Goal: Task Accomplishment & Management: Manage account settings

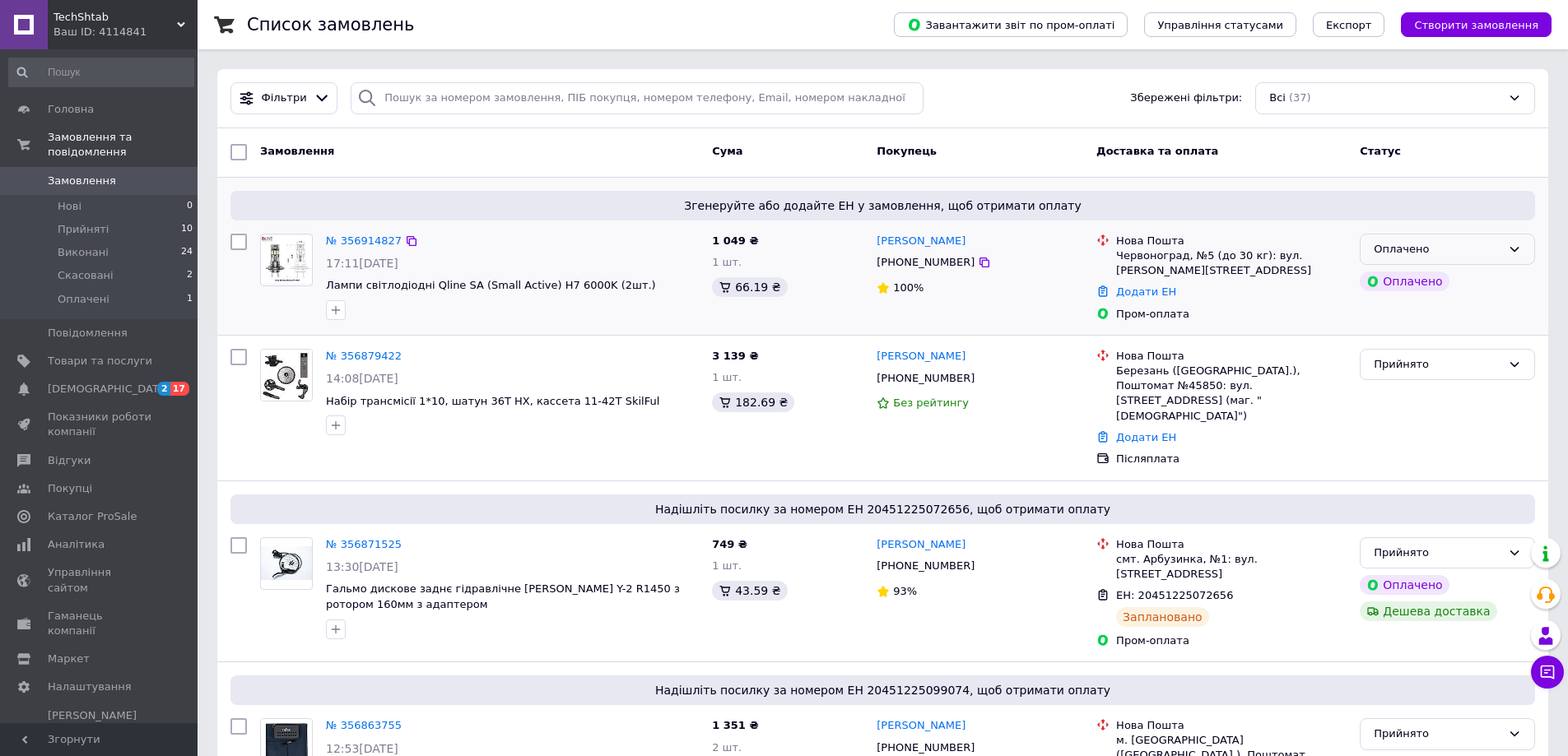
click at [1435, 253] on div "Оплачено" at bounding box center [1437, 249] width 128 height 17
click at [1418, 286] on li "Прийнято" at bounding box center [1447, 284] width 174 height 31
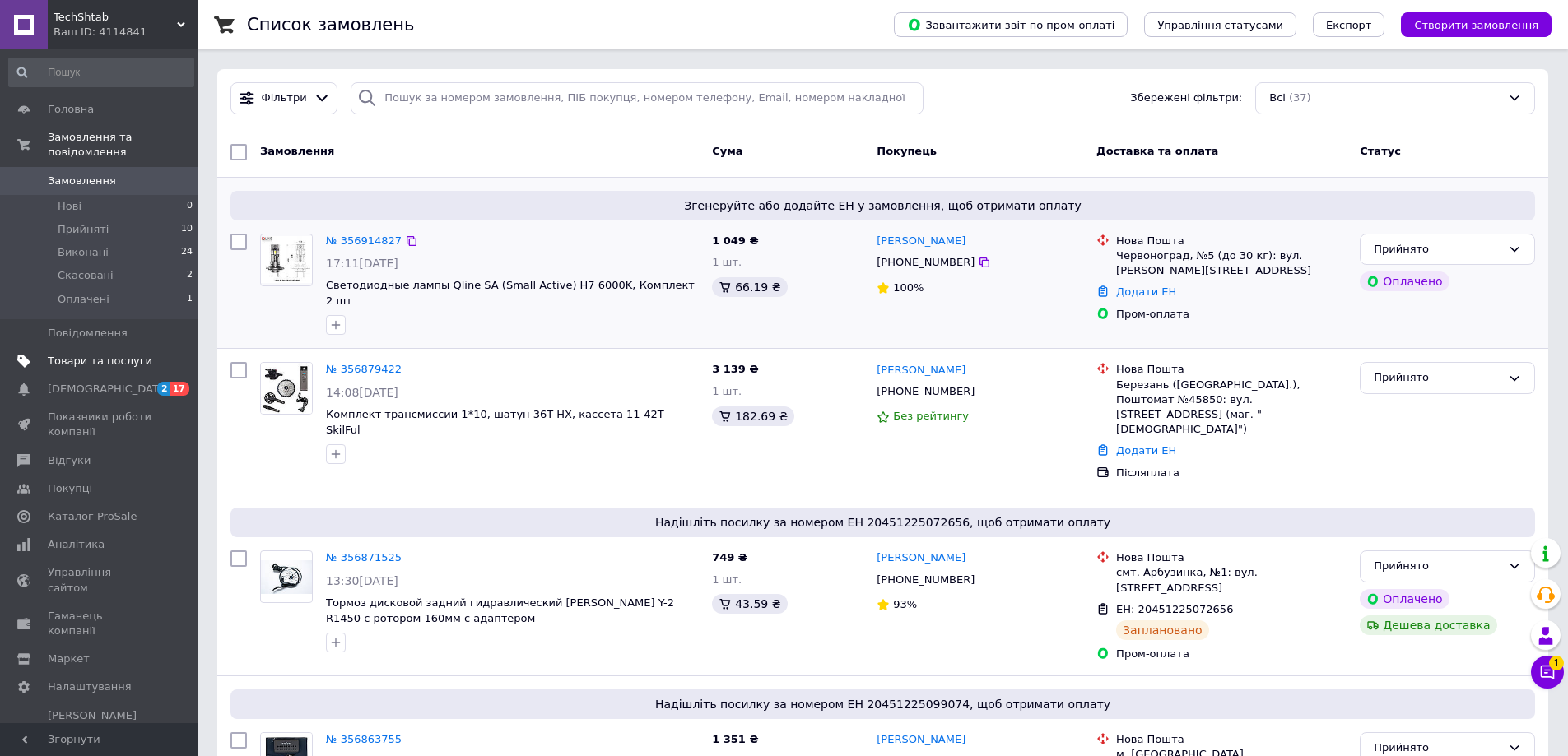
click at [118, 354] on span "Товари та послуги" at bounding box center [100, 361] width 104 height 15
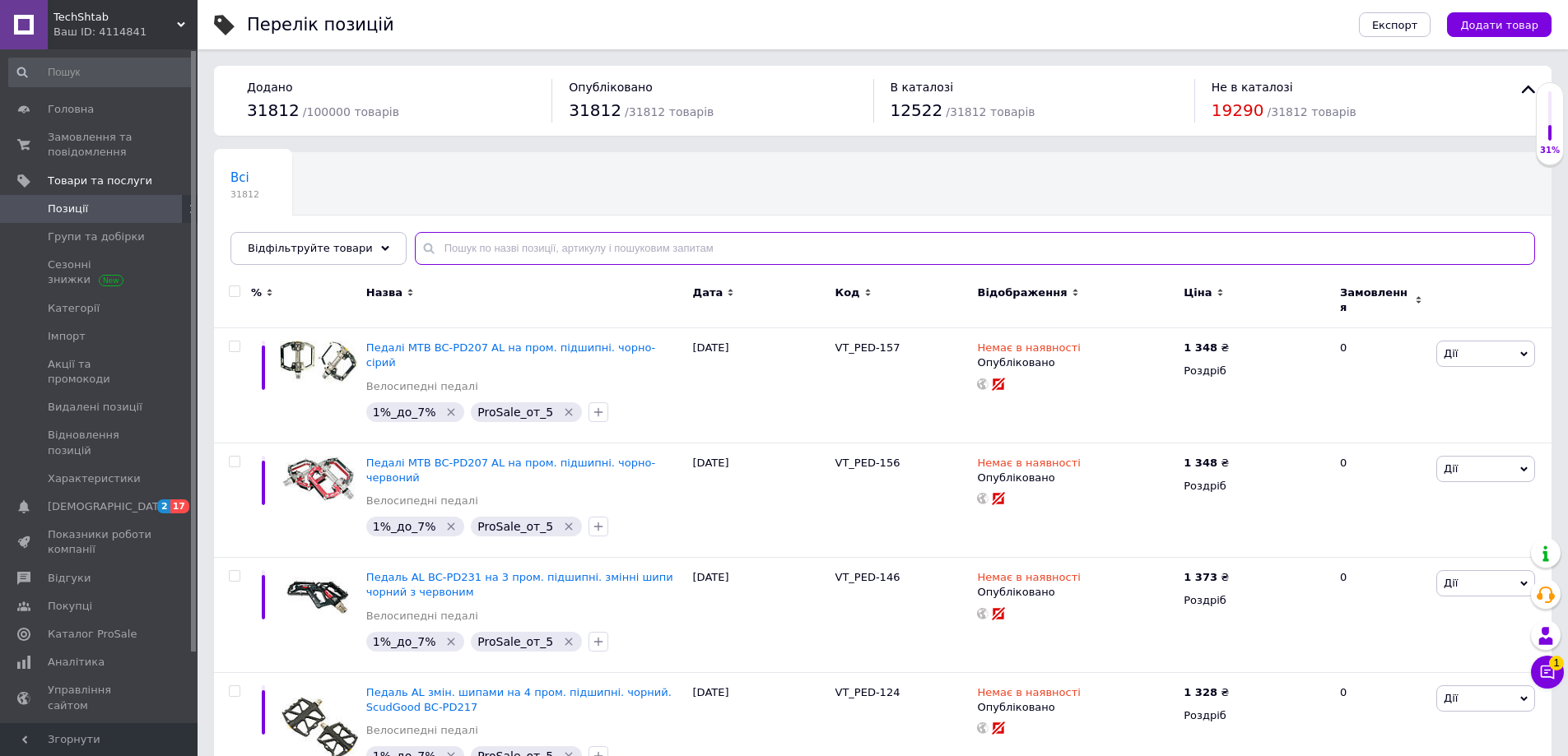
click at [723, 250] on input "text" at bounding box center [974, 248] width 1120 height 33
paste input "SG00115"
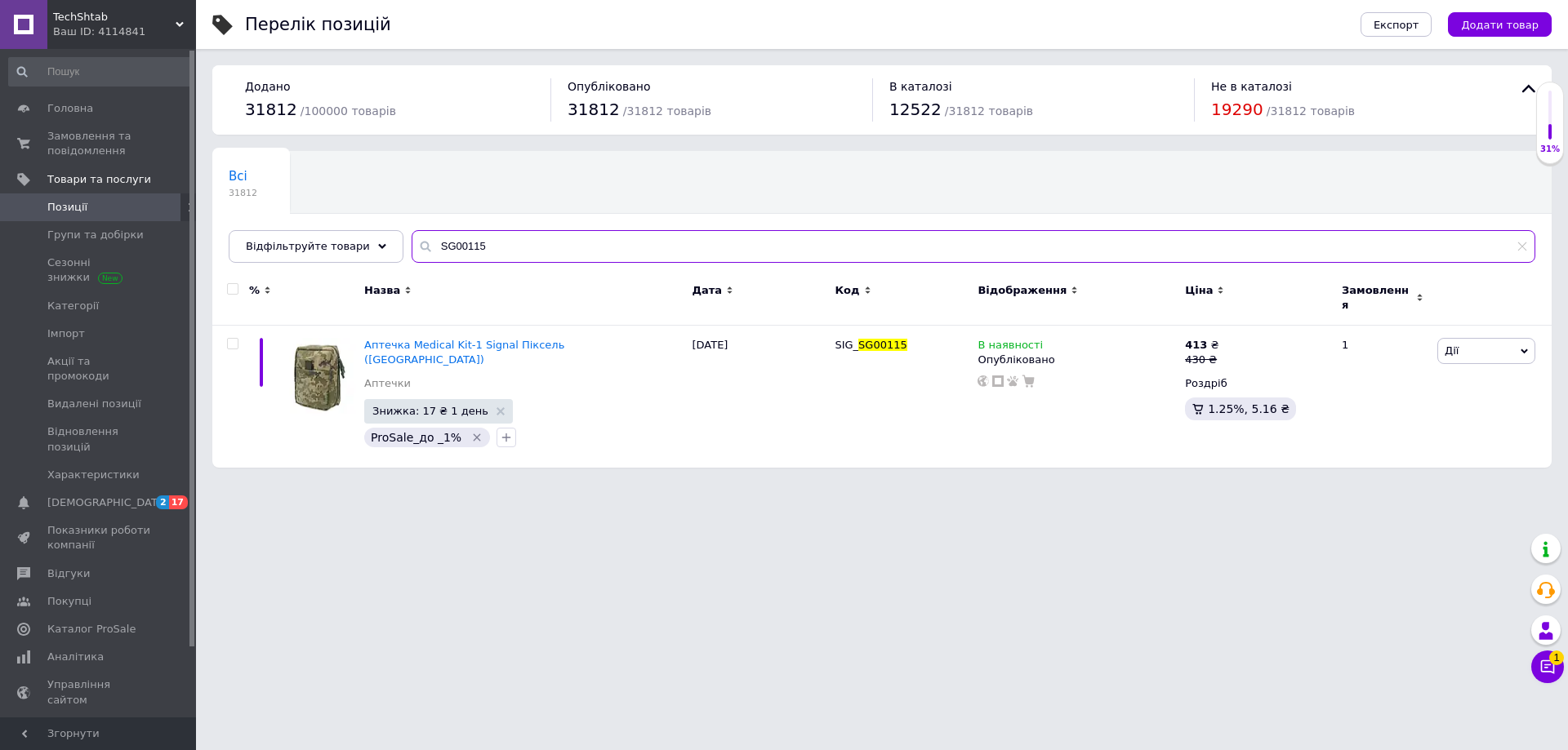
type input "SG00115"
click at [830, 330] on div "Аптечка Medical Kit-1 Signal Піксель (Cordura) Аптечки Знижка: 17 ₴ 1 день ProS…" at bounding box center [882, 397] width 1340 height 142
drag, startPoint x: 896, startPoint y: 337, endPoint x: 829, endPoint y: 337, distance: 67.0
click at [829, 337] on div "Аптечка Medical Kit-1 Signal Піксель (Cordura) Аптечки Знижка: 17 ₴ 1 день ProS…" at bounding box center [882, 397] width 1340 height 142
copy div "SIG_ SG00115"
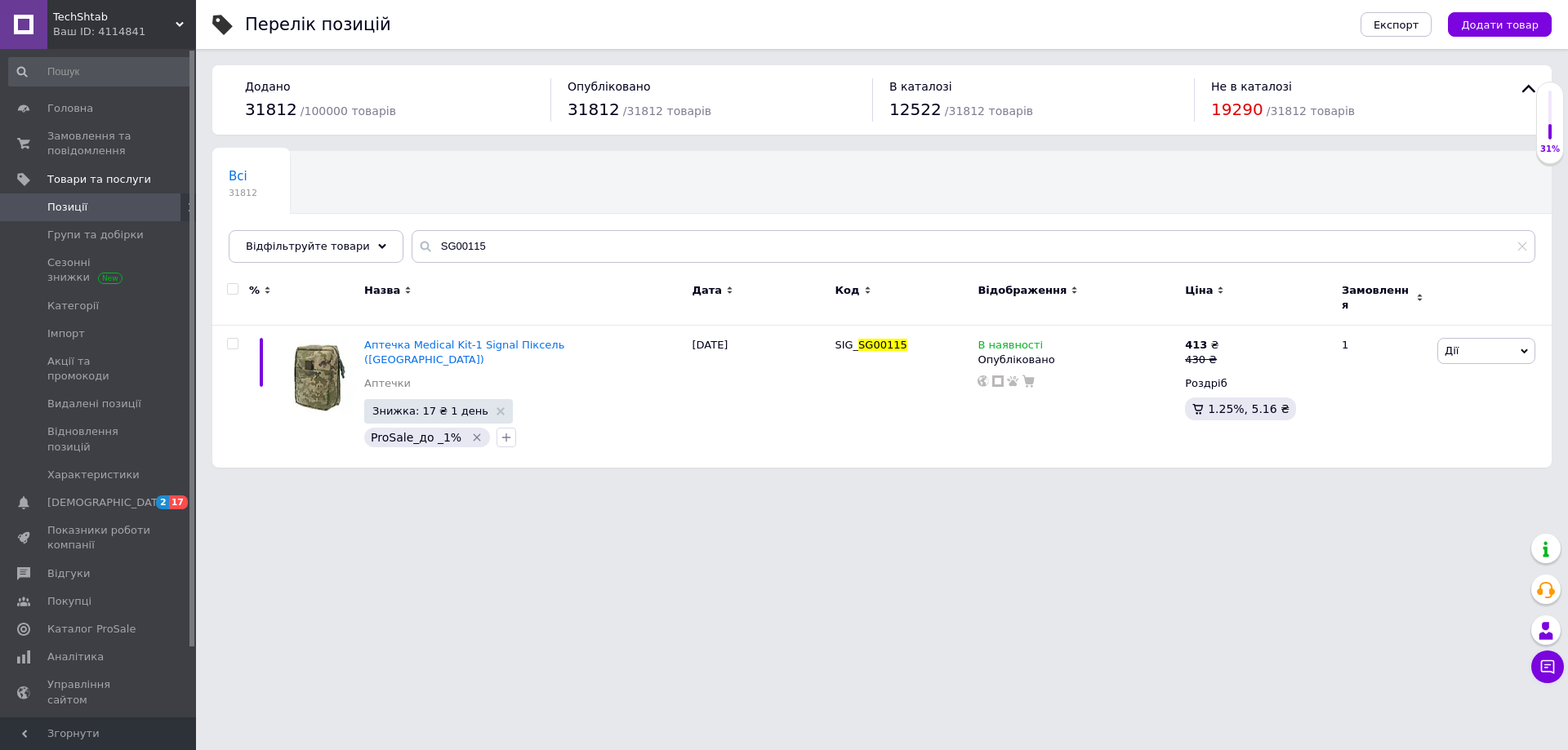
click at [111, 208] on span "Позиції" at bounding box center [99, 207] width 103 height 14
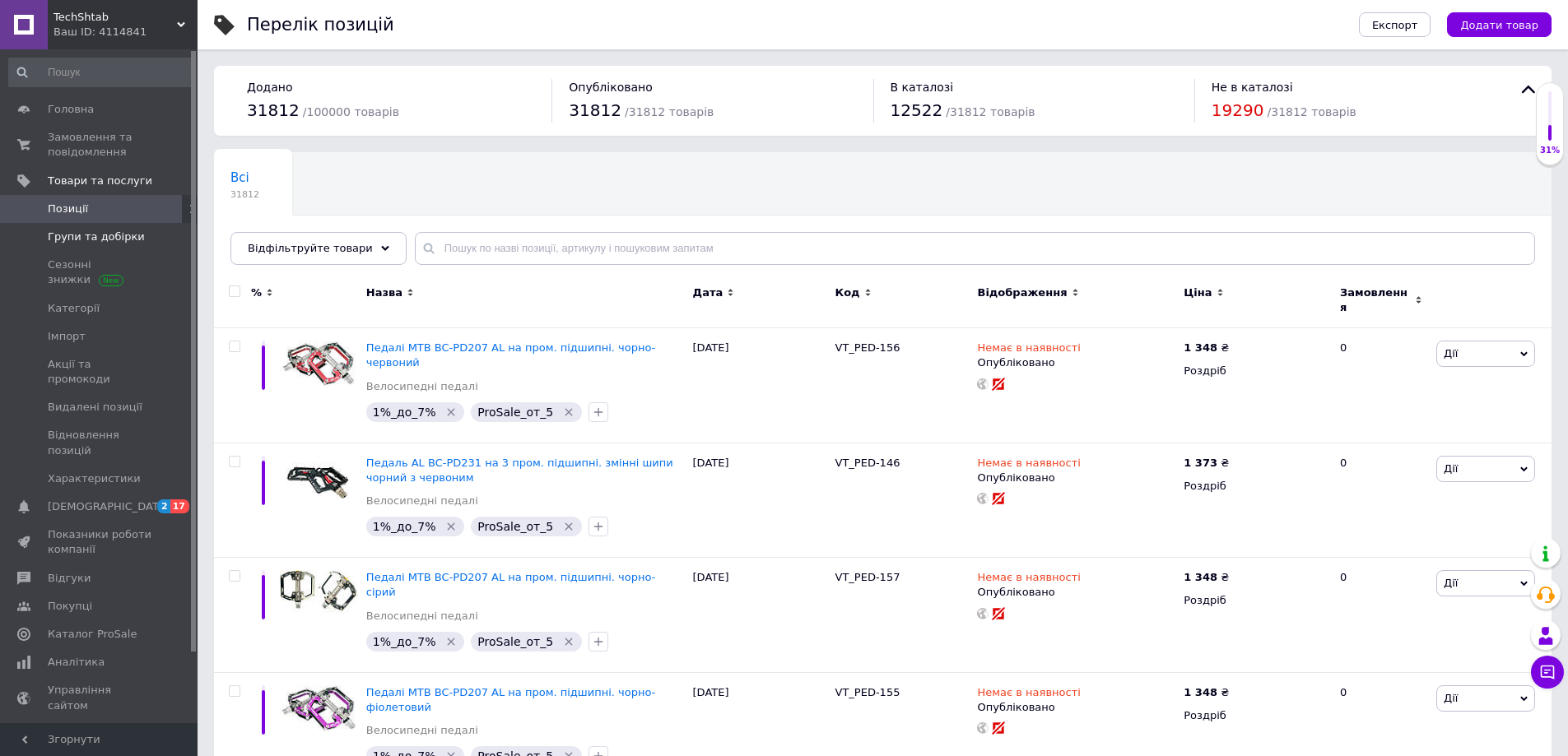
click at [126, 229] on span "Групи та добірки" at bounding box center [96, 237] width 97 height 15
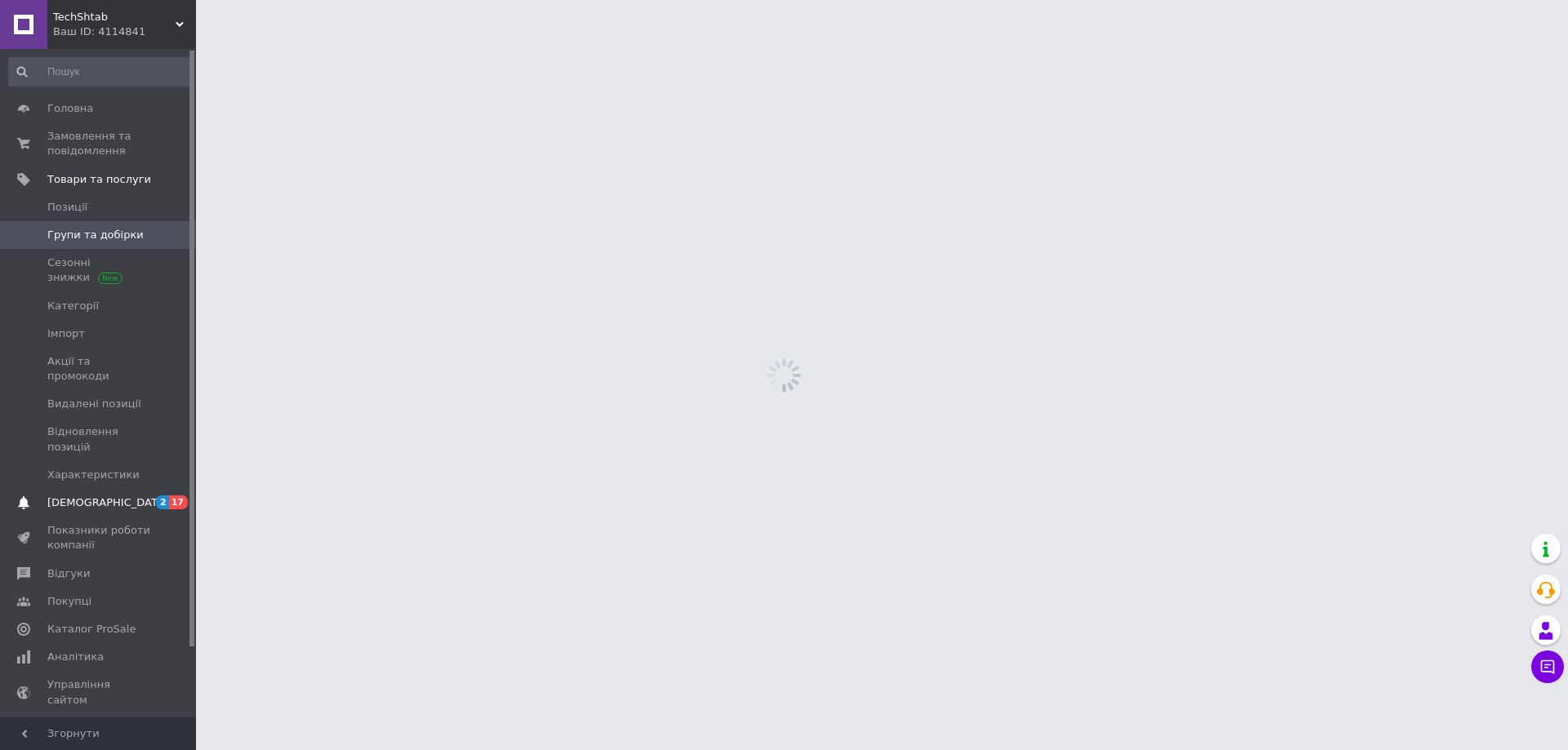
click at [104, 496] on span "[DEMOGRAPHIC_DATA]" at bounding box center [108, 503] width 121 height 14
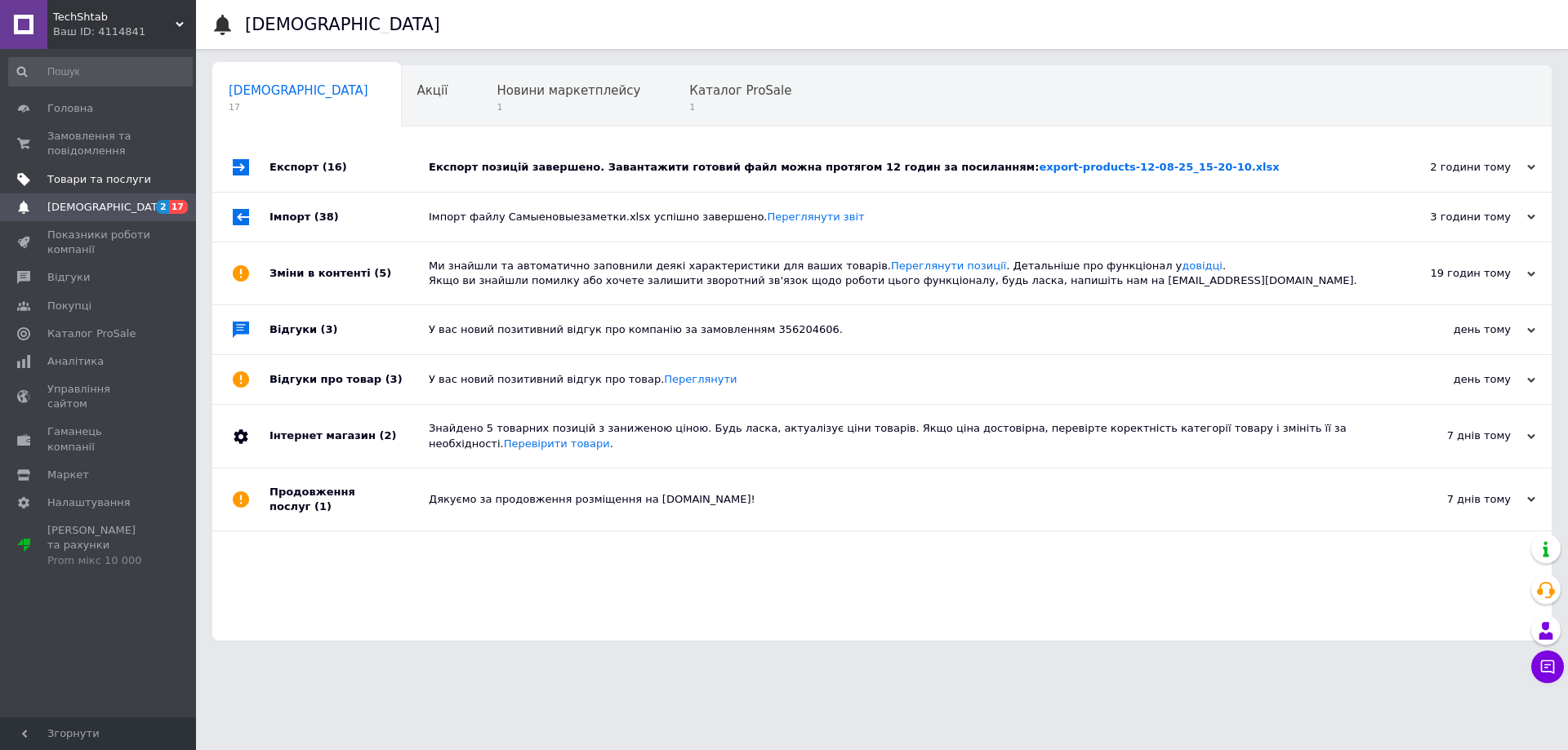
click at [100, 181] on span "Товари та послуги" at bounding box center [99, 180] width 103 height 14
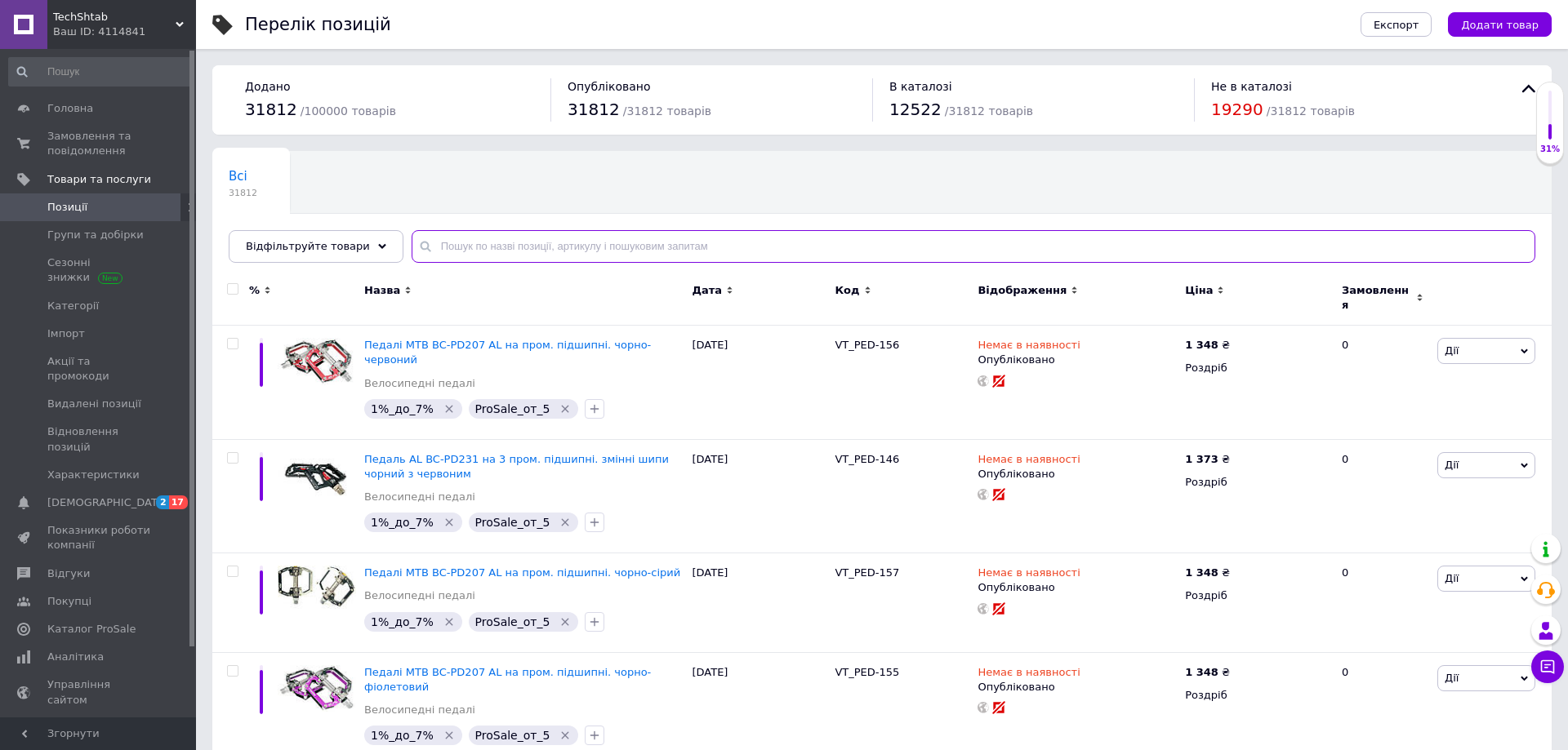
click at [629, 247] on input "text" at bounding box center [972, 246] width 1124 height 32
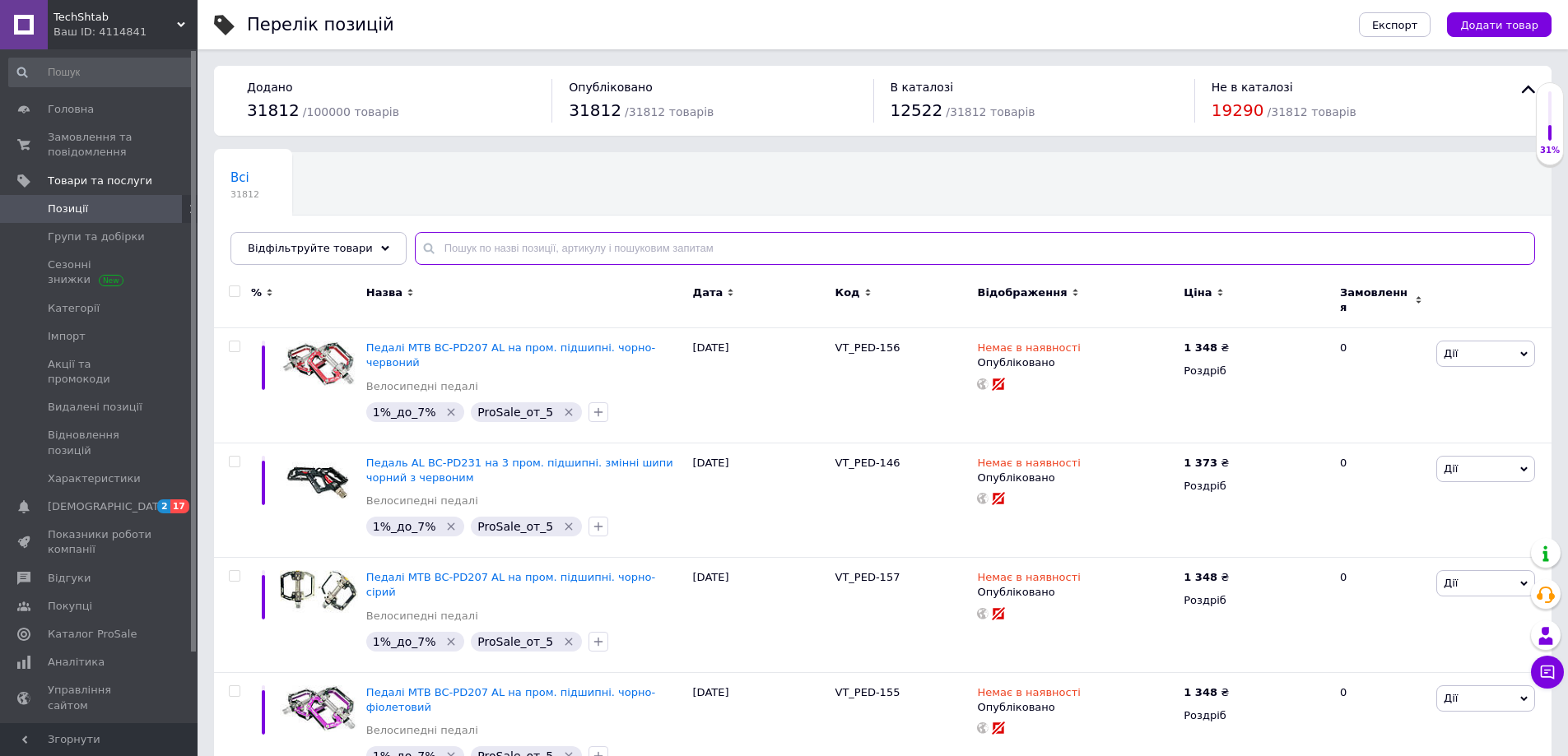
click at [634, 249] on input "text" at bounding box center [974, 248] width 1120 height 33
paste input "UG_10820"
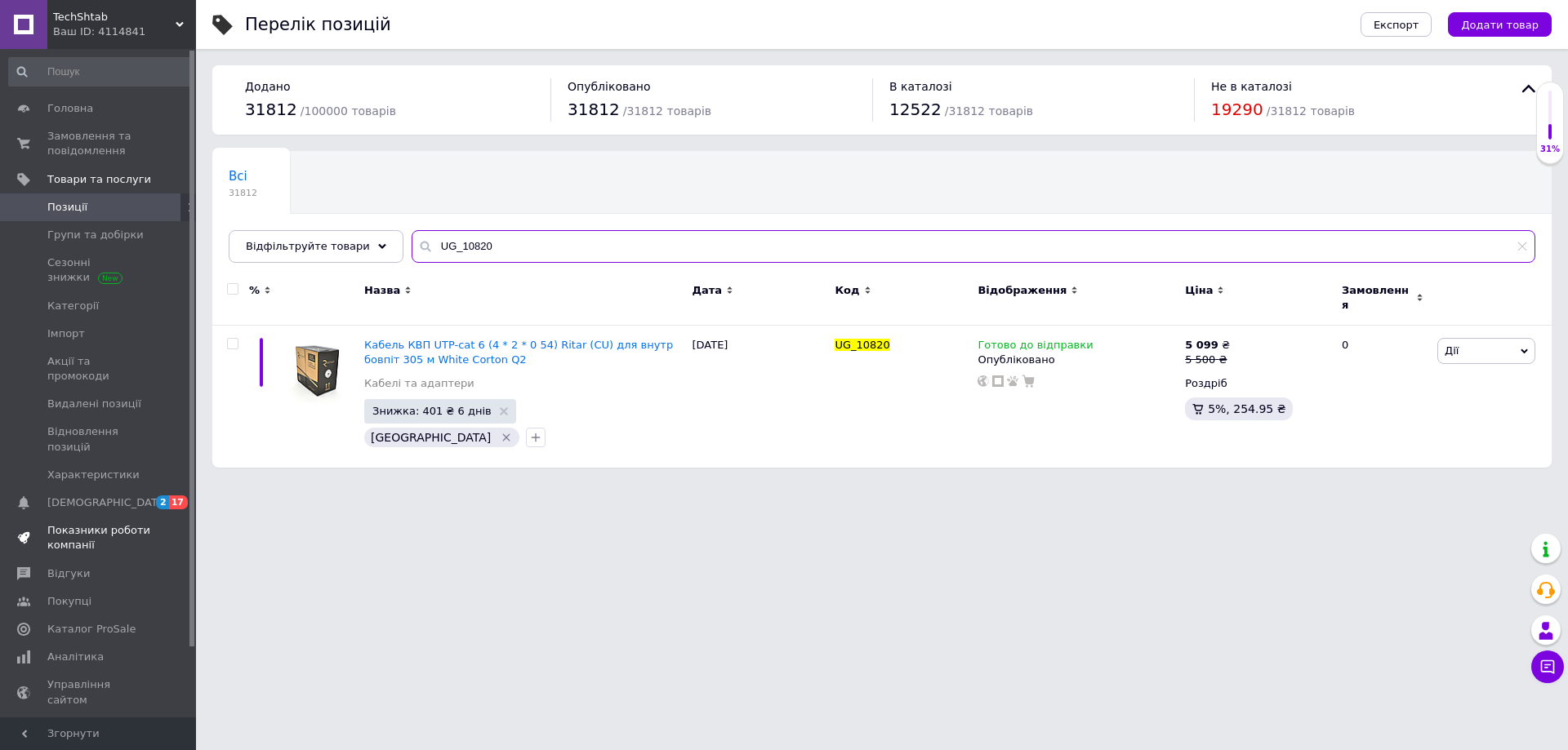
type input "UG_10820"
click at [122, 523] on span "Показники роботи компанії" at bounding box center [99, 538] width 103 height 30
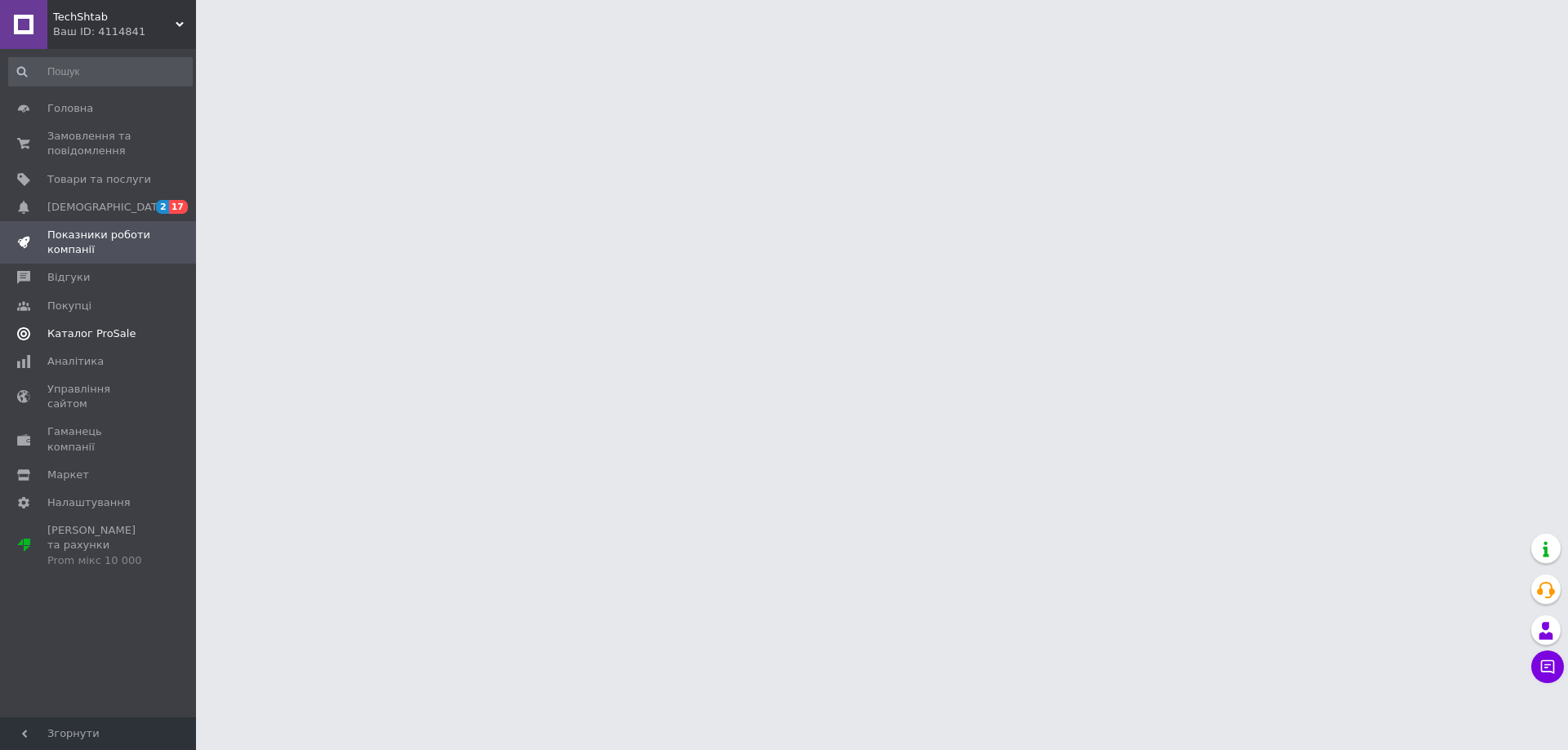
click at [88, 339] on span "Каталог ProSale" at bounding box center [92, 334] width 88 height 14
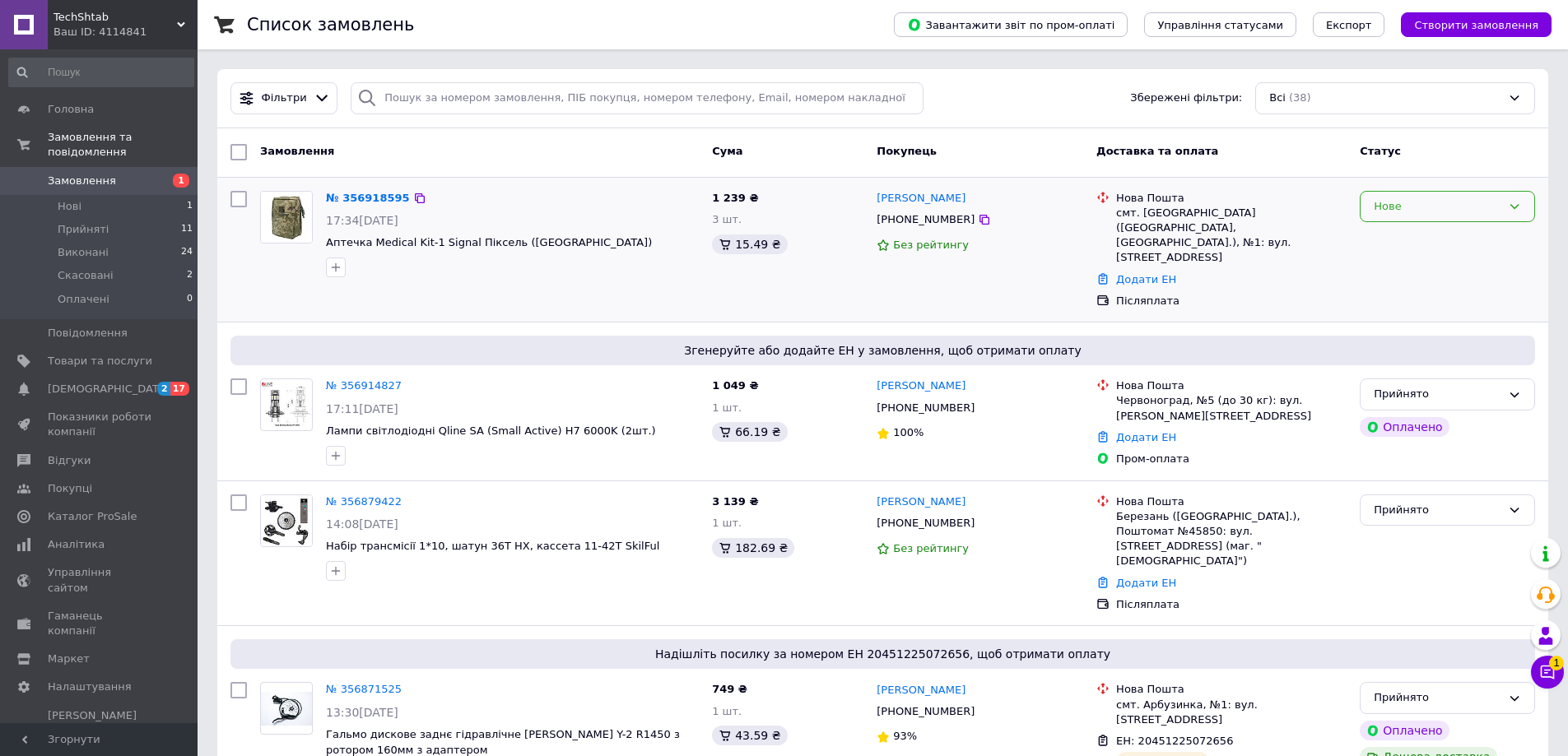
click at [1389, 208] on div "Нове" at bounding box center [1437, 207] width 128 height 17
click at [1388, 246] on li "Прийнято" at bounding box center [1447, 241] width 174 height 31
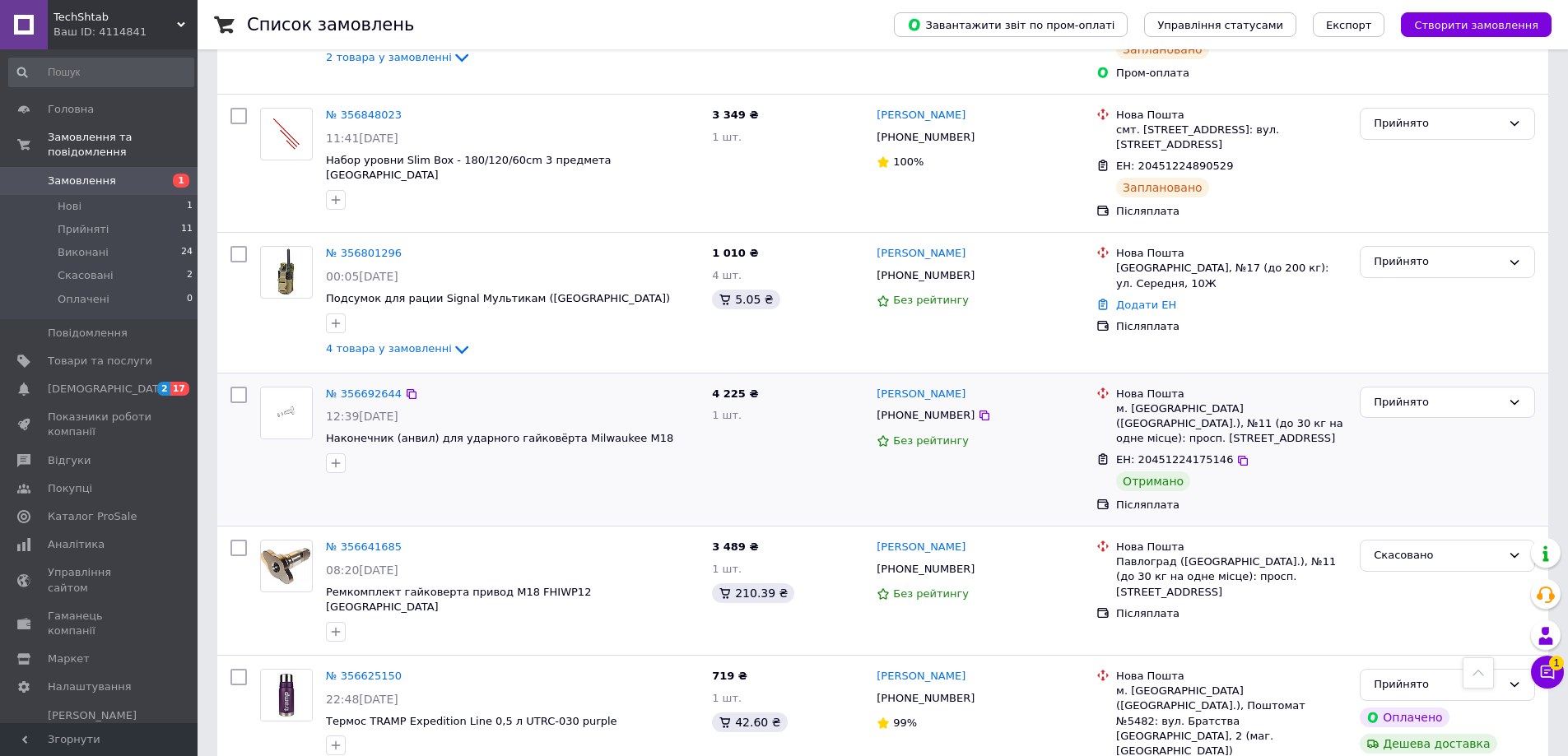
scroll to position [905, 0]
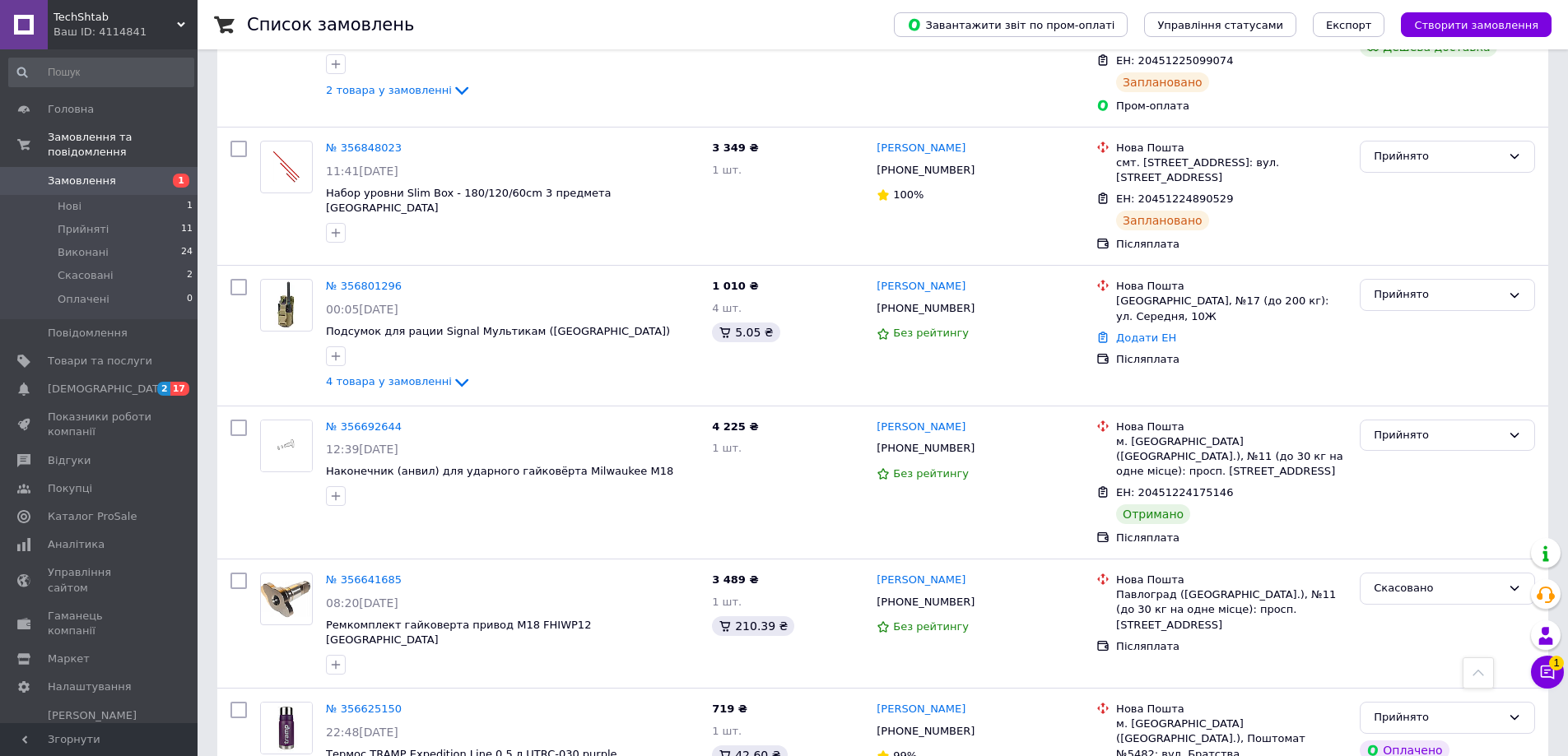
click at [1559, 682] on button "Чат з покупцем 1" at bounding box center [1547, 672] width 33 height 33
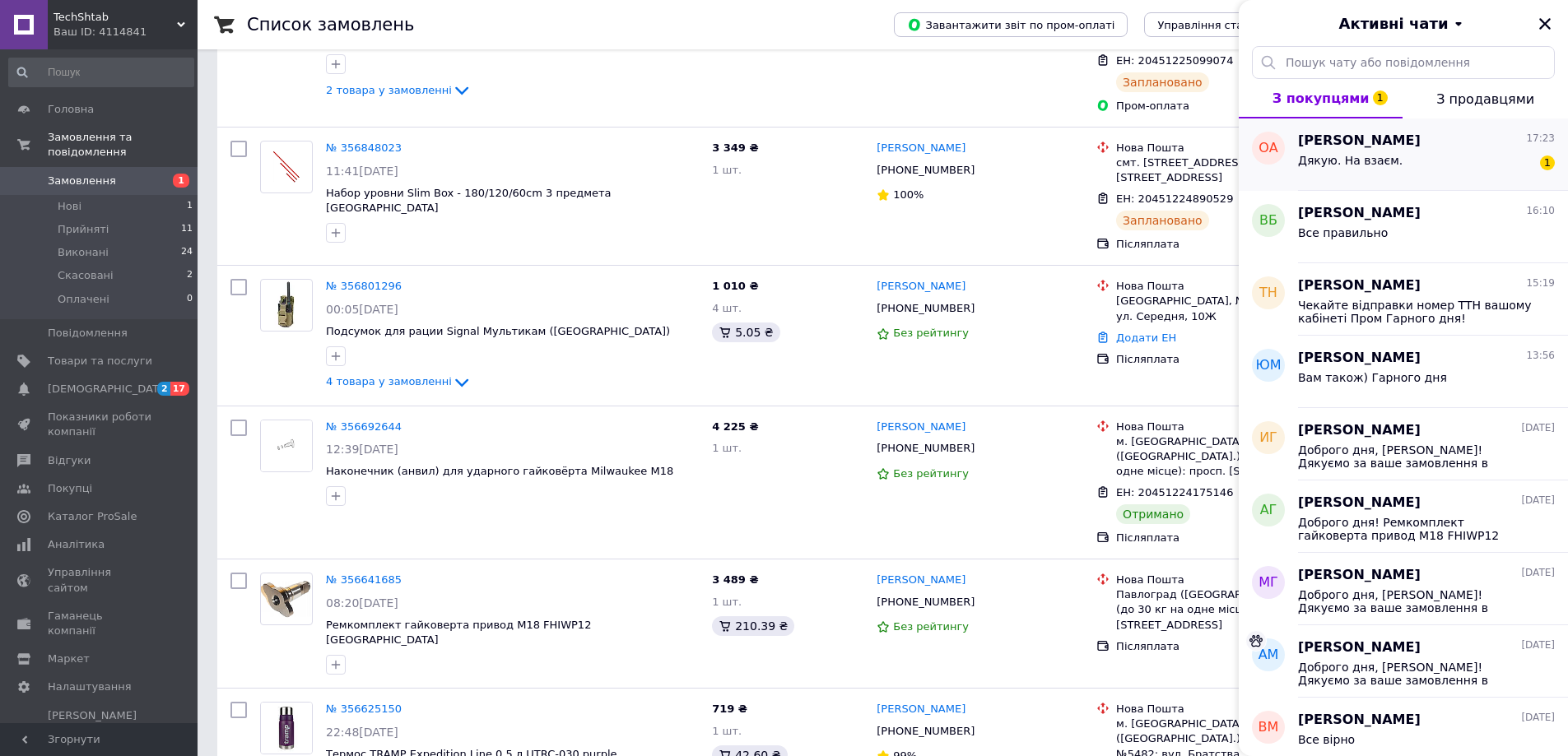
click at [1373, 159] on span "Дякую. На взаєм." at bounding box center [1349, 160] width 104 height 14
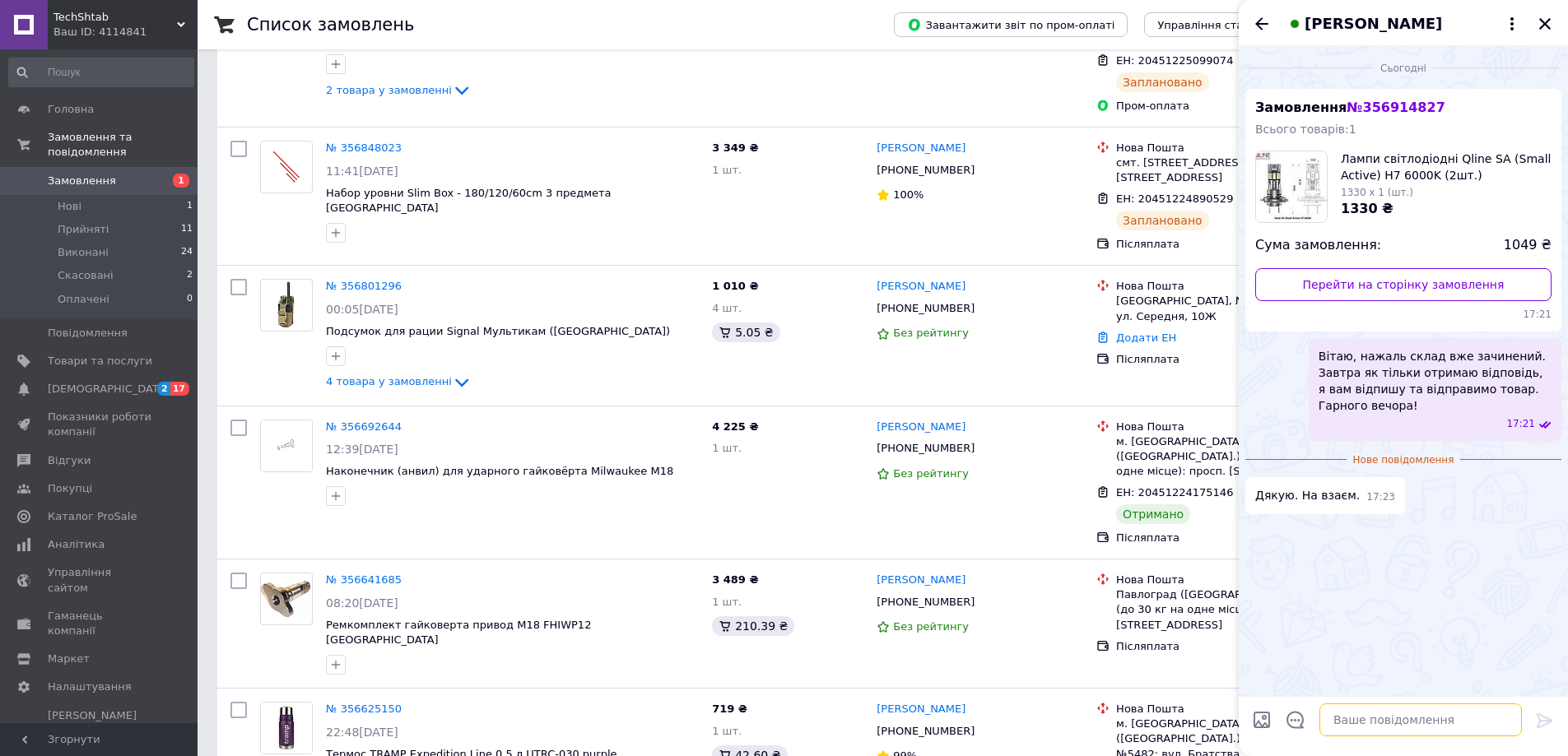
click at [1364, 712] on textarea at bounding box center [1420, 720] width 202 height 33
click at [1553, 23] on div "[PERSON_NAME]" at bounding box center [1403, 23] width 329 height 46
click at [1548, 23] on icon "Закрити" at bounding box center [1544, 24] width 15 height 15
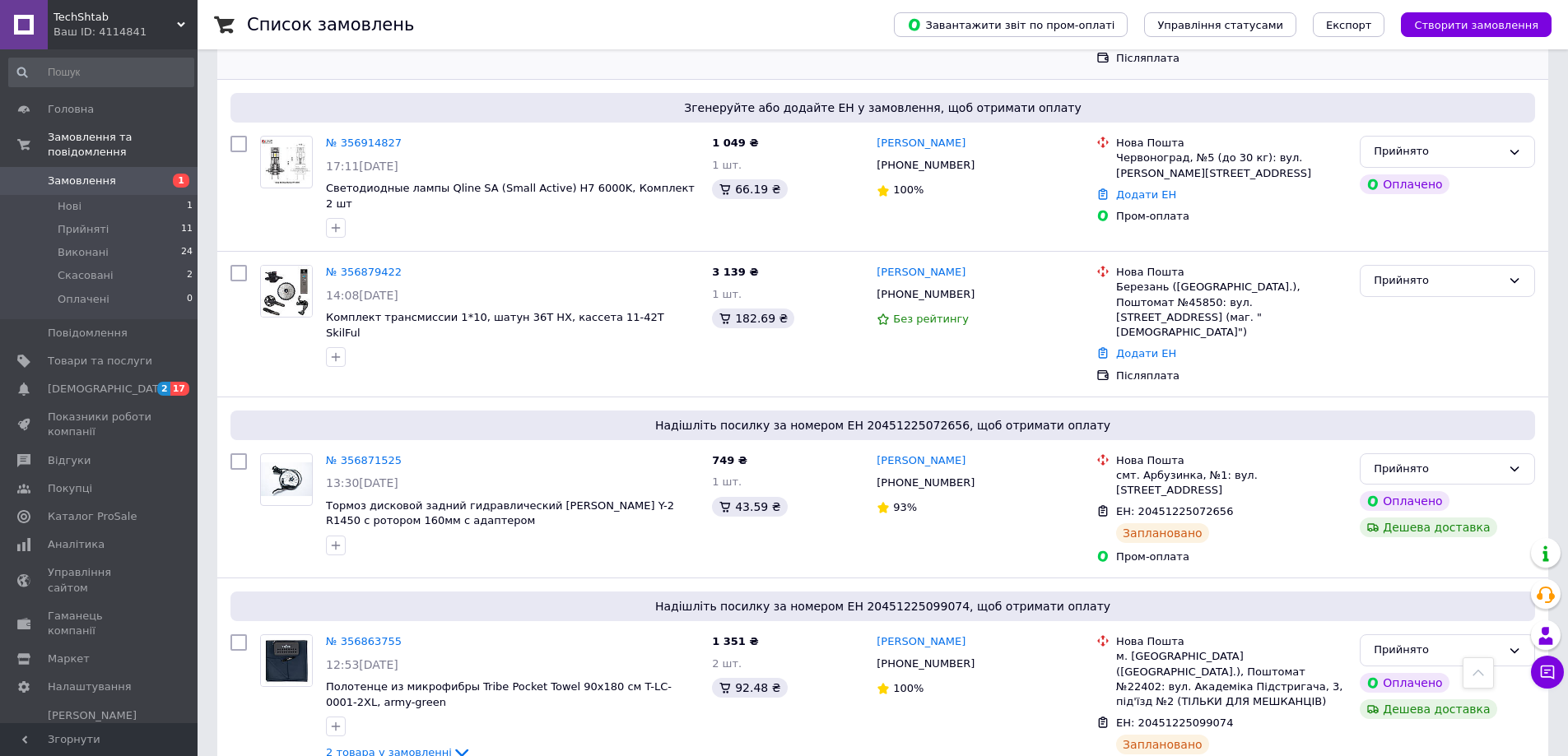
scroll to position [0, 0]
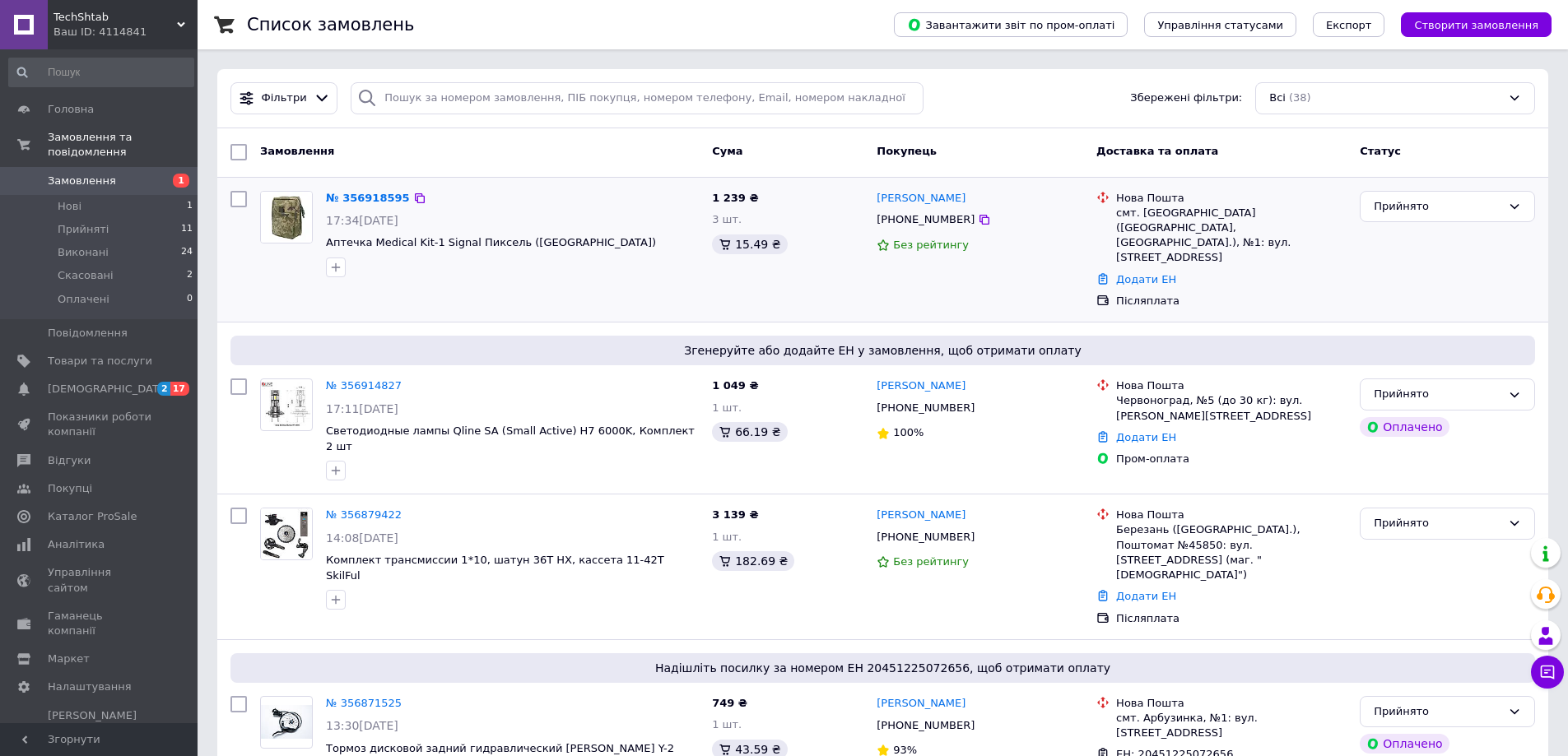
click at [116, 167] on link "Замовлення 1" at bounding box center [101, 180] width 202 height 28
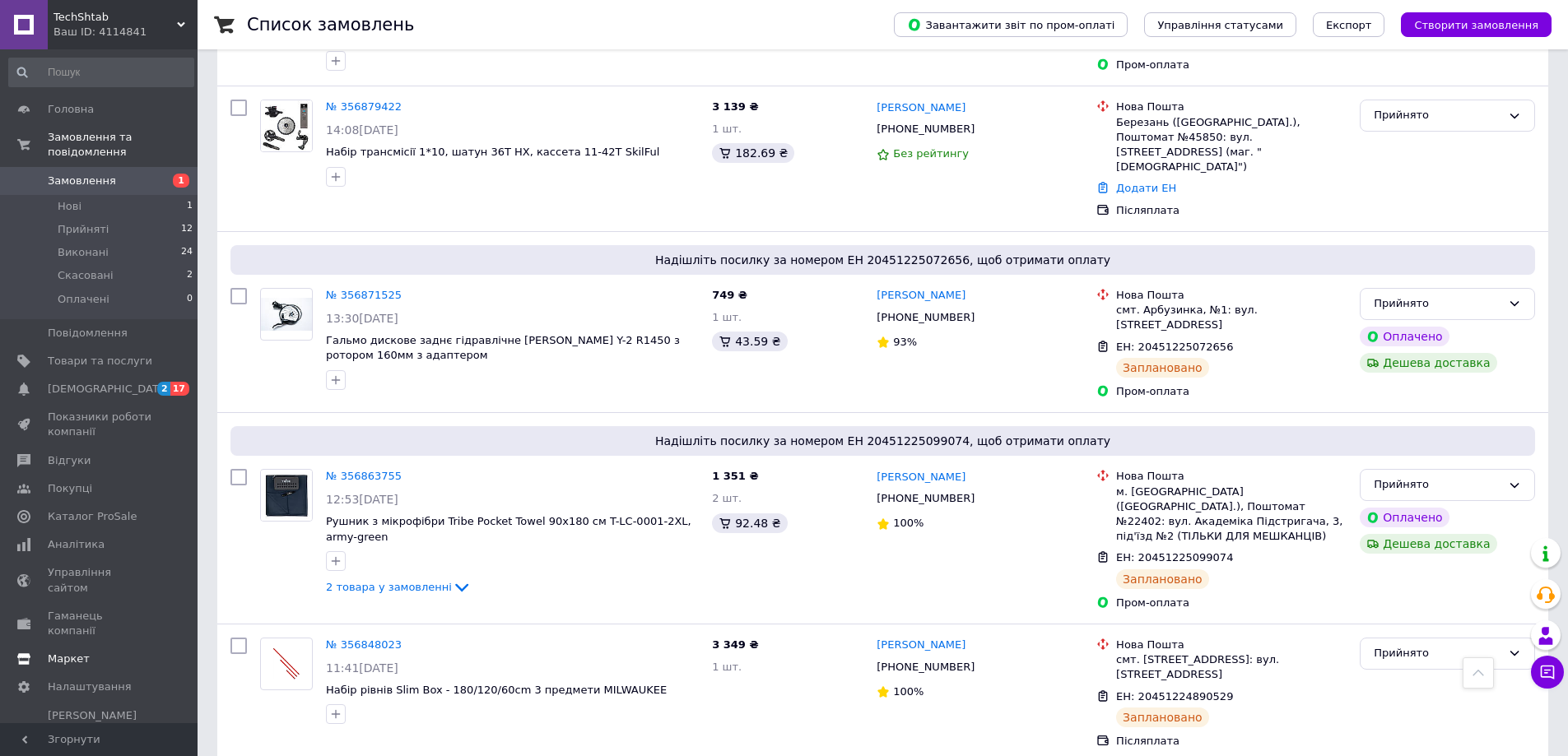
scroll to position [658, 0]
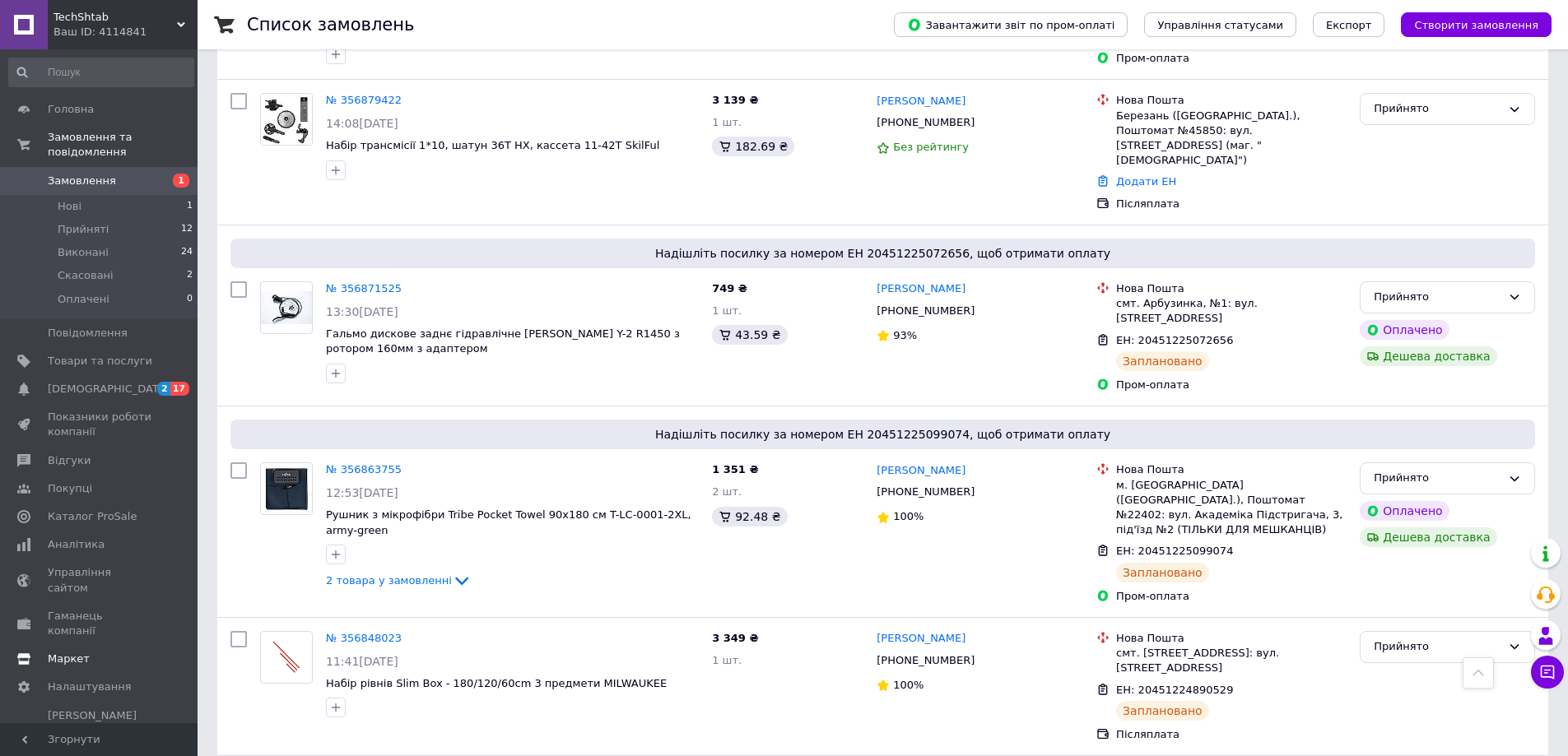
click at [102, 652] on span "Маркет" at bounding box center [100, 659] width 104 height 15
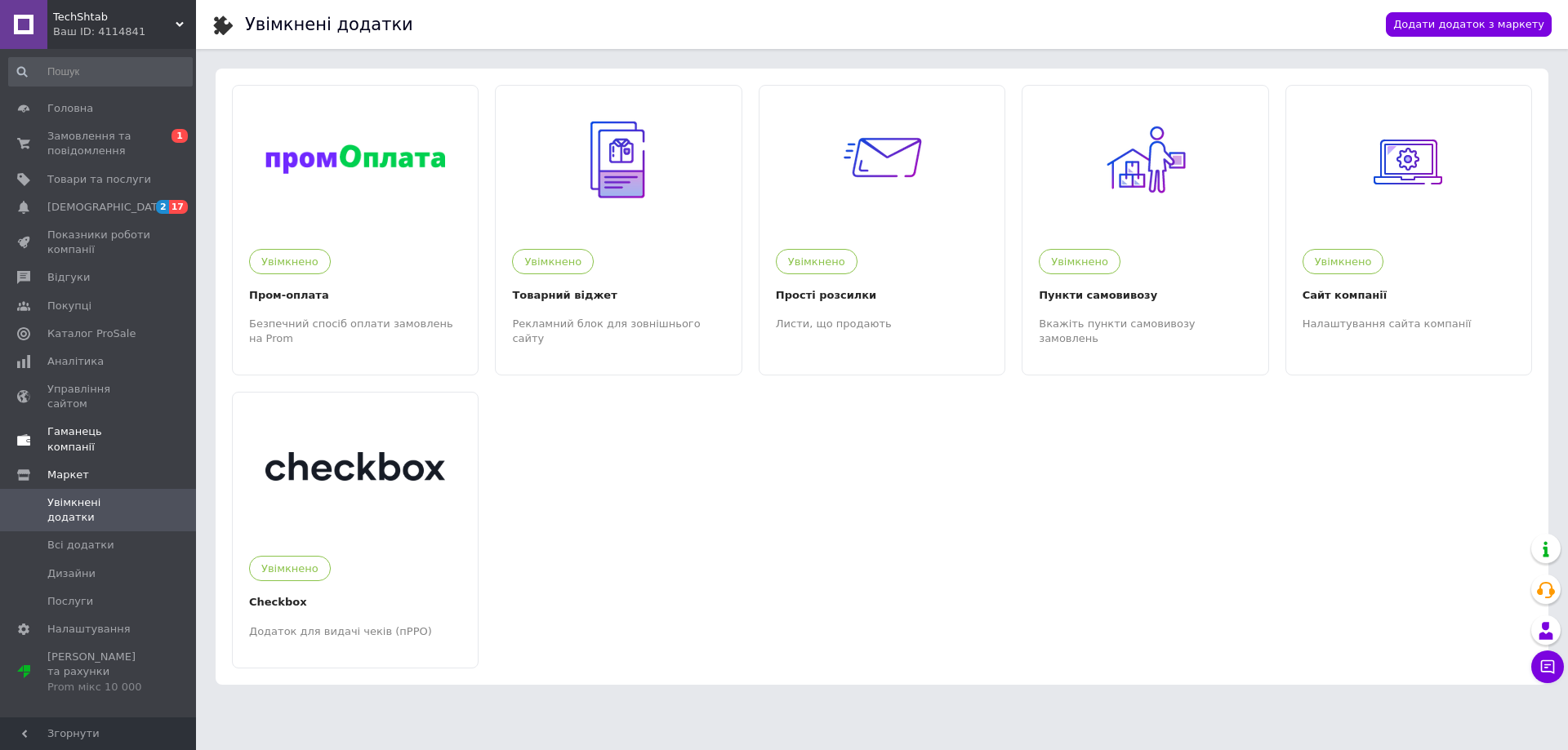
click at [121, 424] on span "Гаманець компанії" at bounding box center [99, 439] width 103 height 30
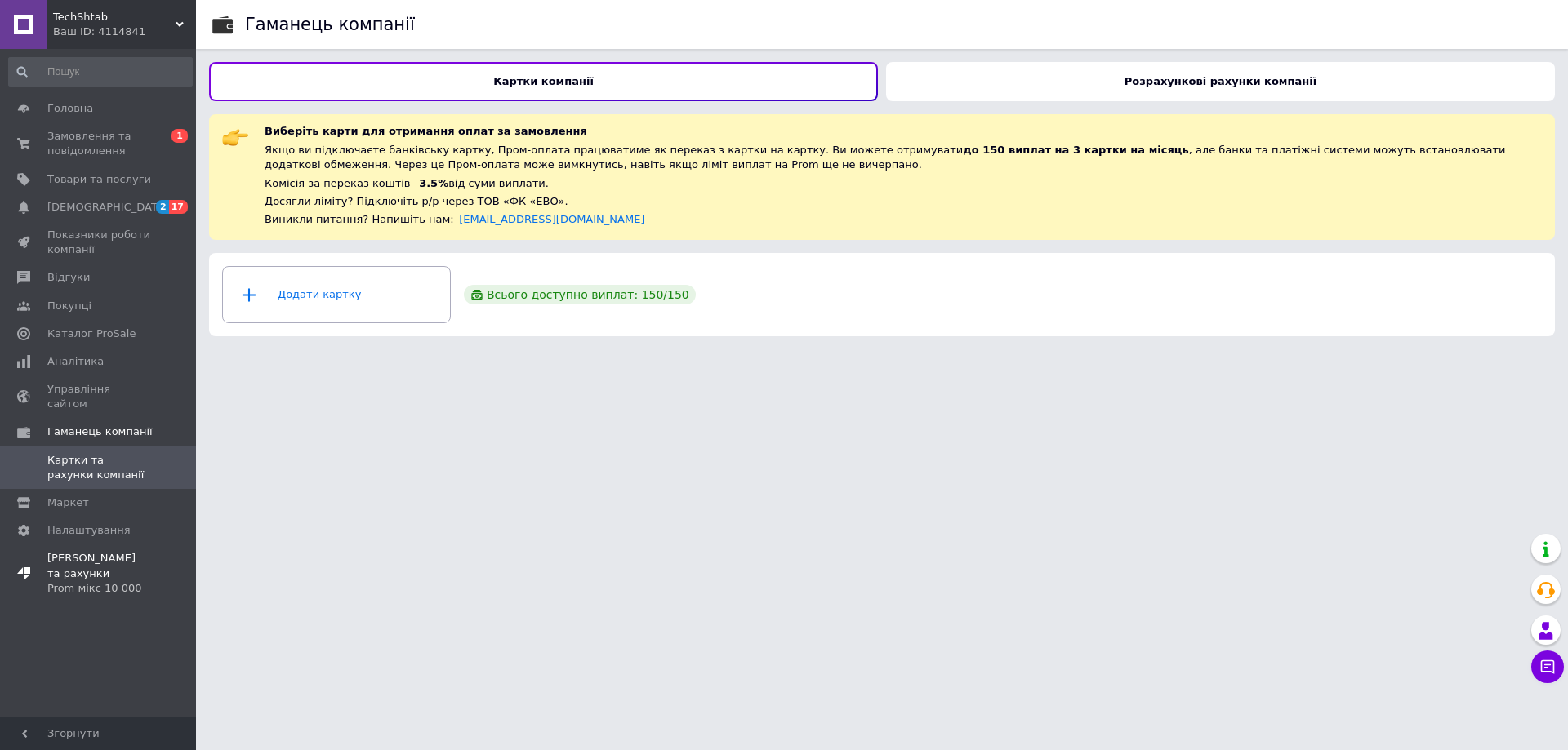
click at [114, 551] on span "Тарифи та рахунки Prom мікс 10 000" at bounding box center [99, 574] width 103 height 45
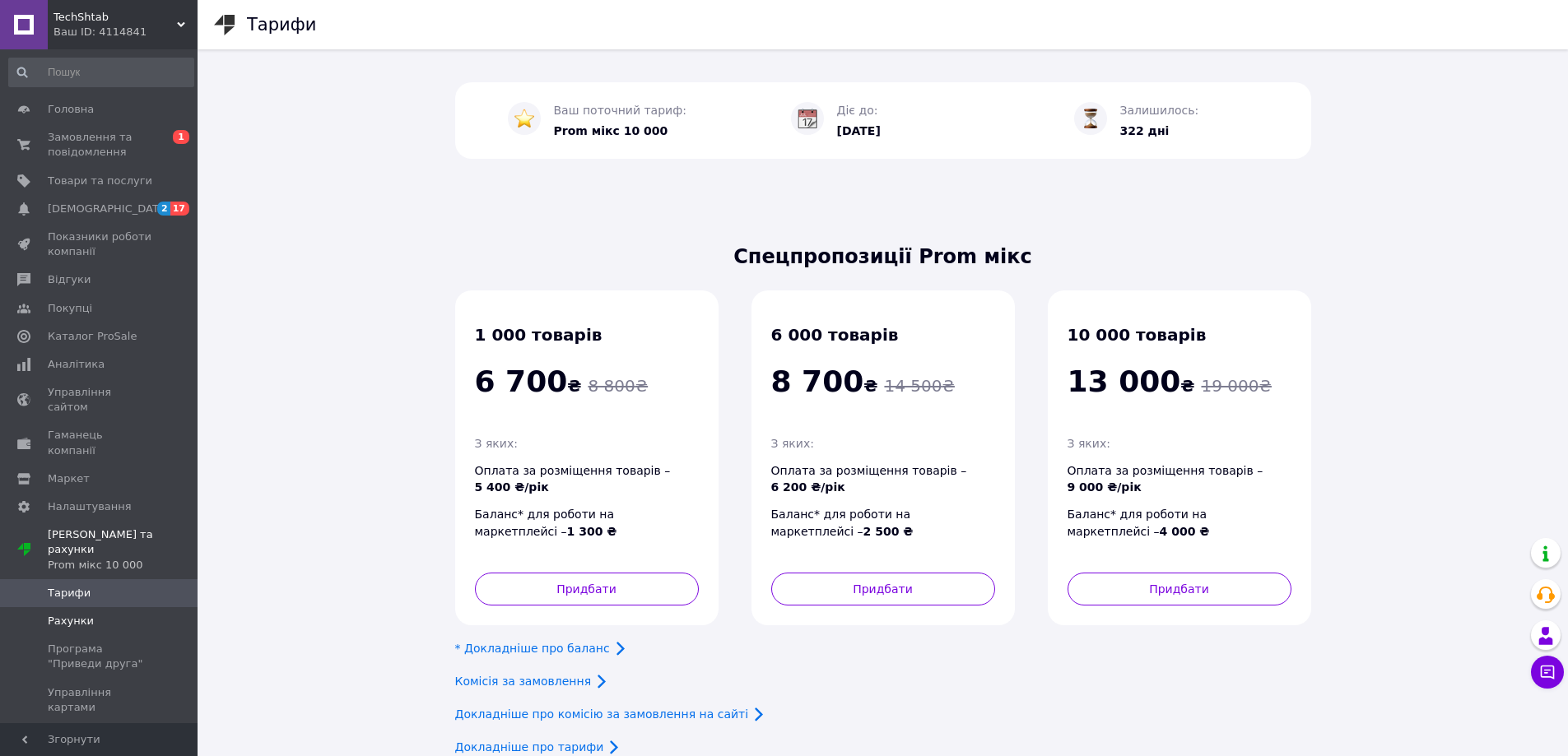
click at [119, 607] on link "Рахунки" at bounding box center [101, 621] width 202 height 28
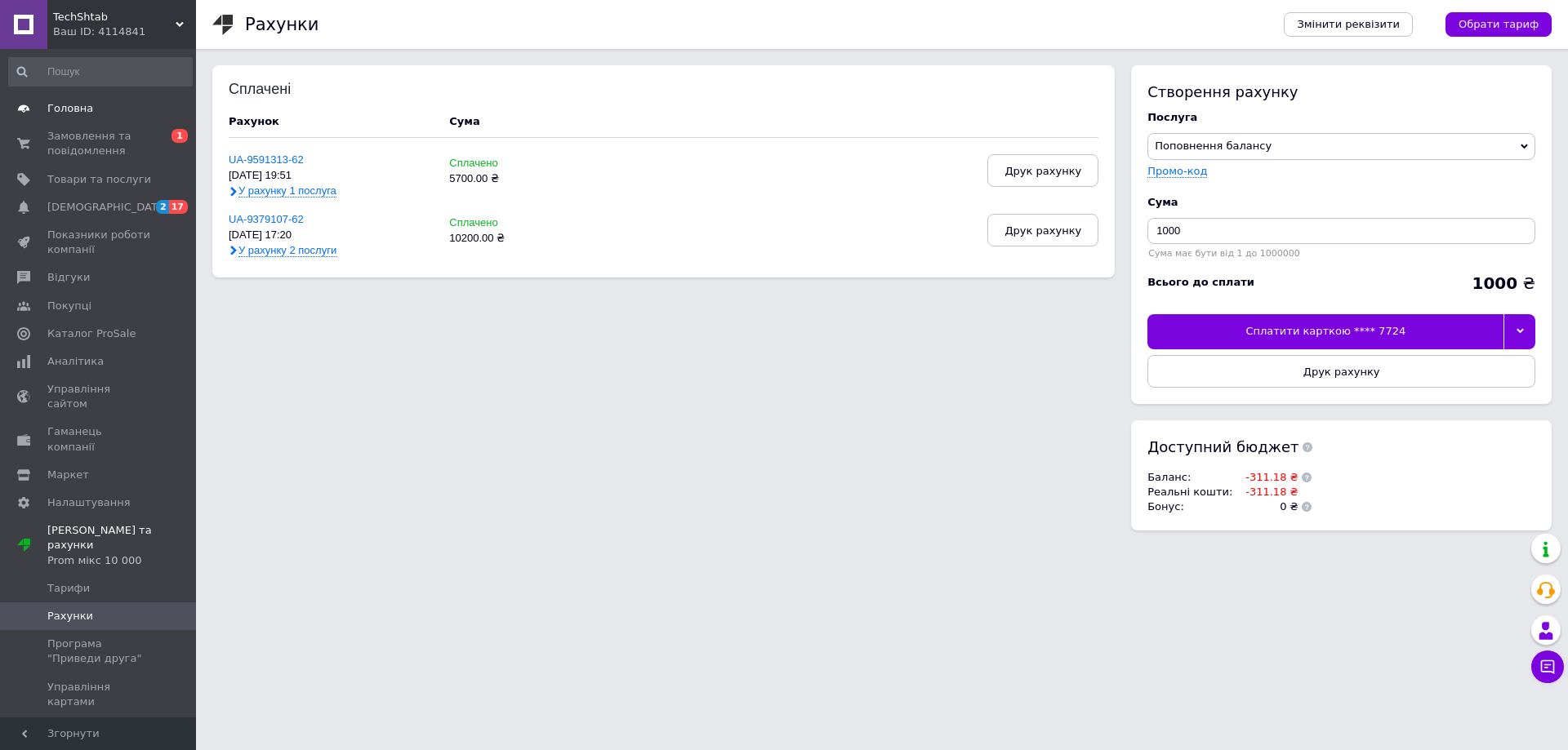
click at [93, 111] on span "Головна" at bounding box center [99, 109] width 103 height 14
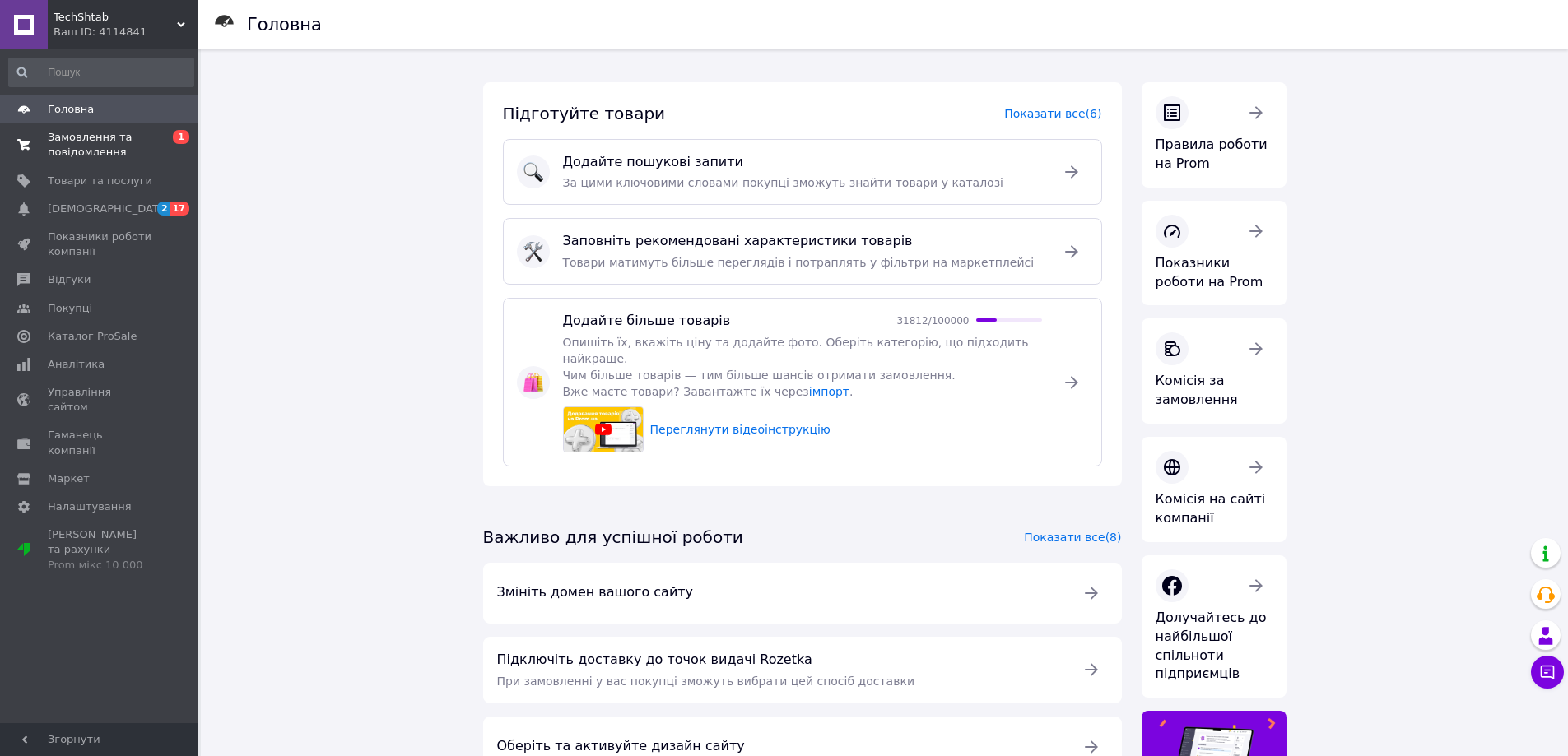
click at [102, 138] on span "Замовлення та повідомлення" at bounding box center [100, 144] width 104 height 30
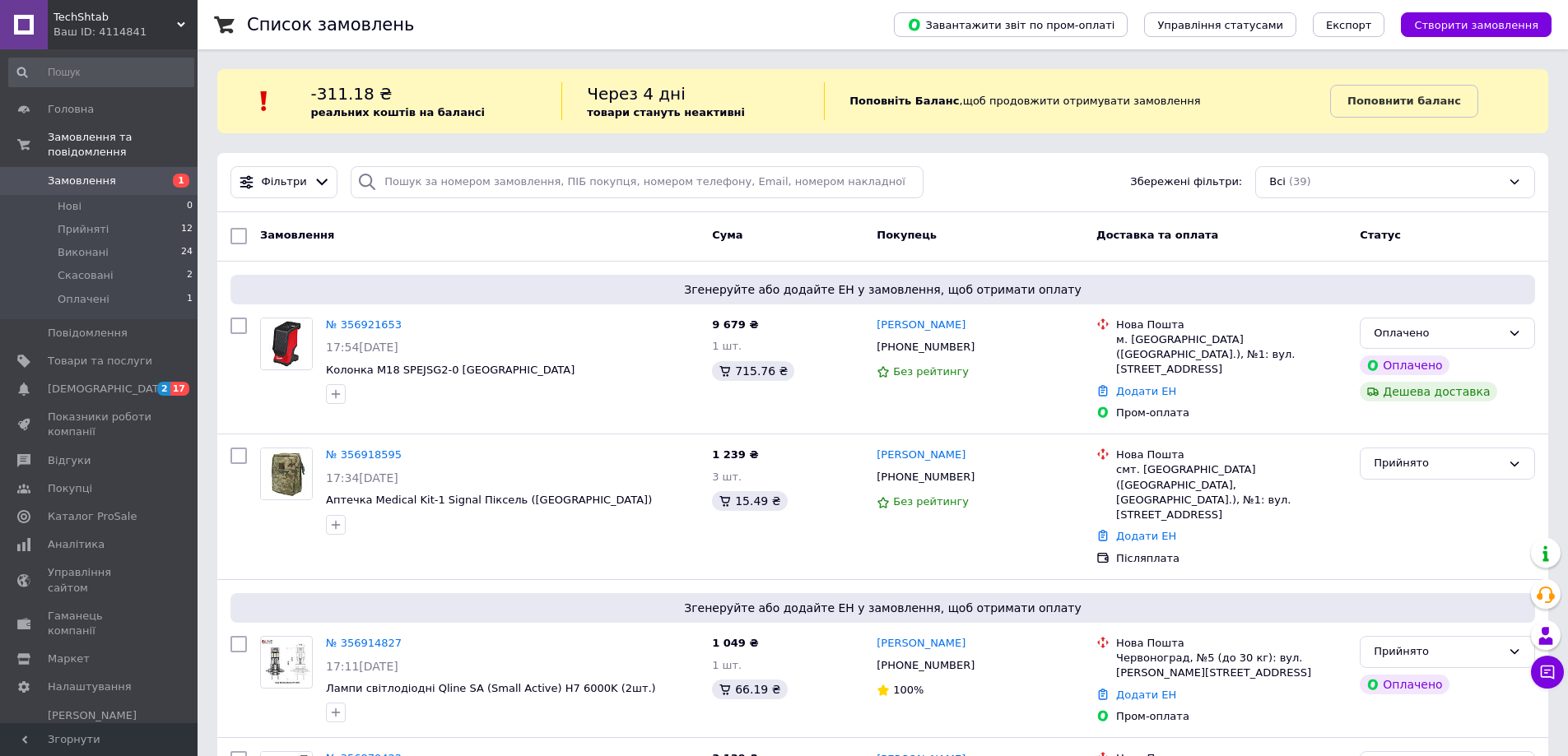
click at [1365, 100] on b "Поповнити баланс" at bounding box center [1404, 101] width 113 height 13
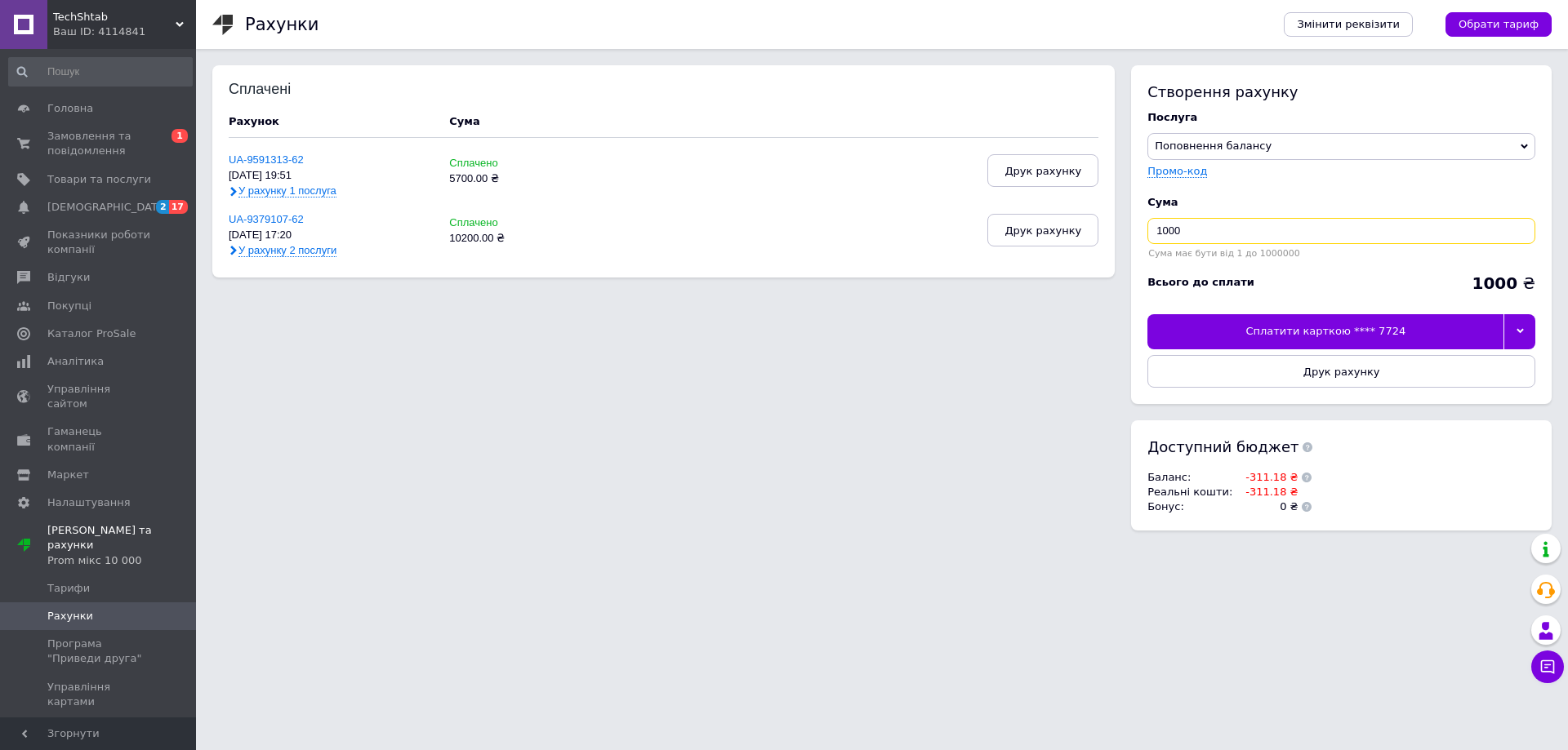
click at [1230, 234] on input "1000" at bounding box center [1340, 230] width 388 height 26
click at [1228, 234] on input "1000" at bounding box center [1340, 230] width 388 height 26
type input "3000"
click at [1373, 329] on div "Сплатити карткою **** 7724" at bounding box center [1325, 331] width 356 height 34
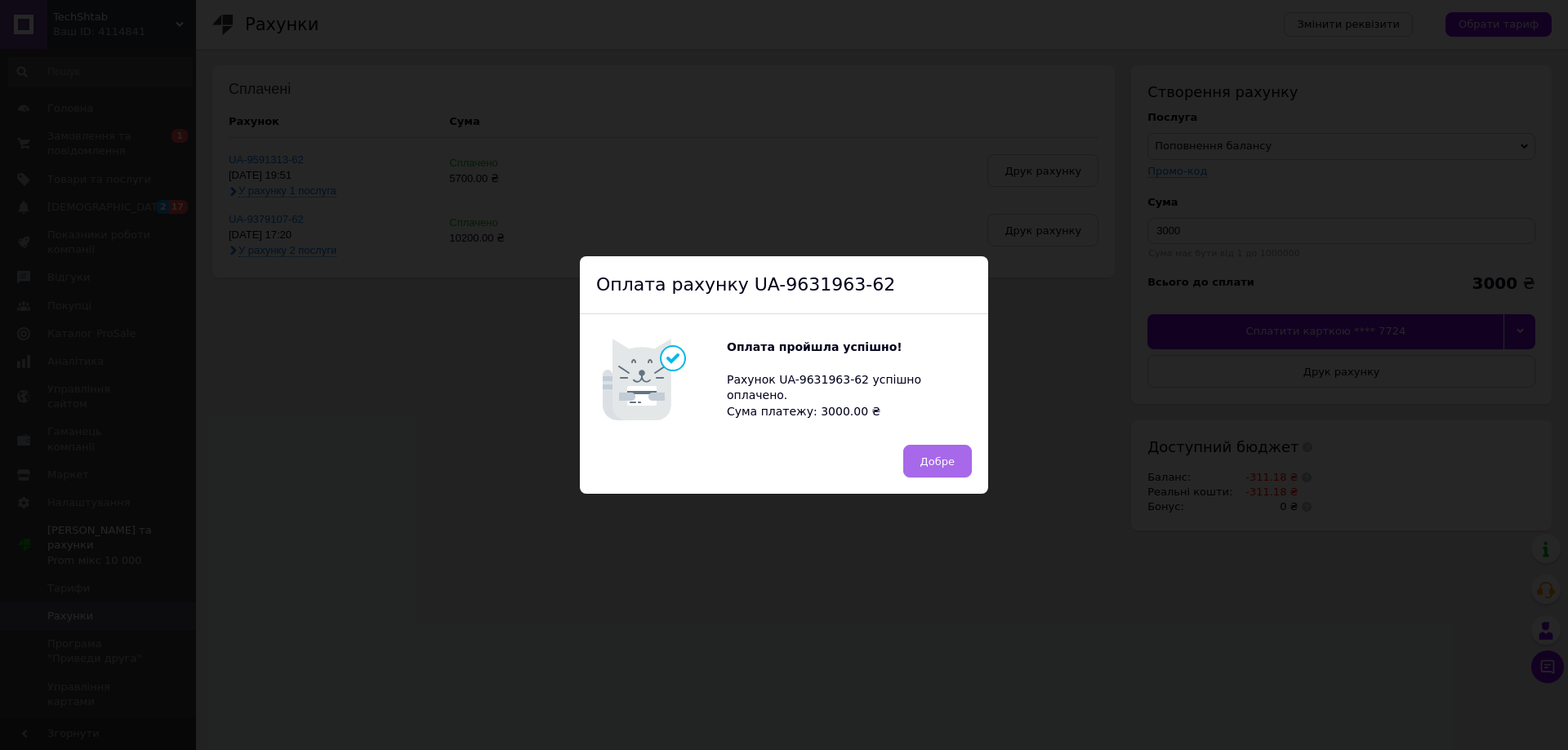
click at [930, 468] on span "Добре" at bounding box center [937, 461] width 34 height 13
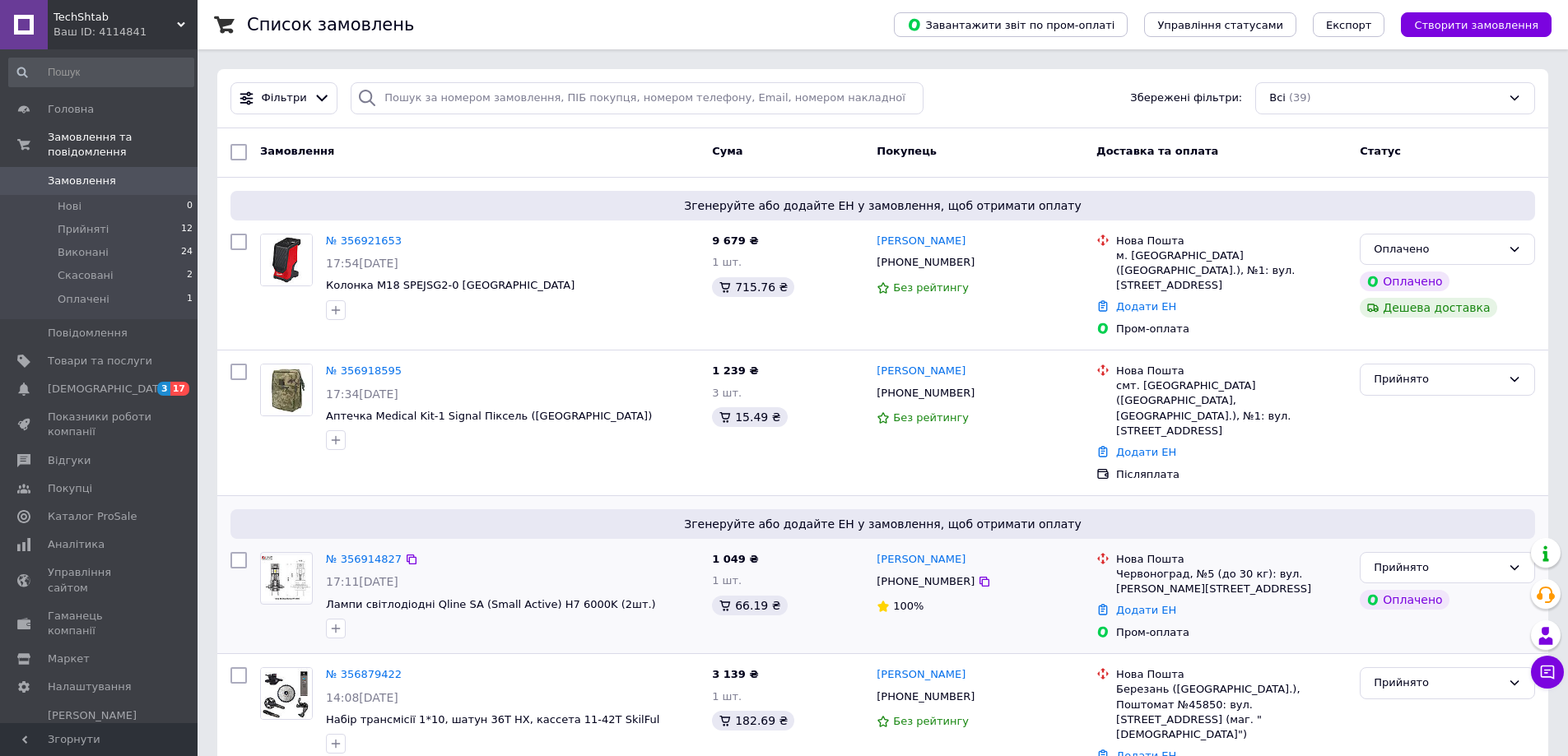
drag, startPoint x: 890, startPoint y: 248, endPoint x: 1421, endPoint y: 563, distance: 617.4
